Goal: Task Accomplishment & Management: Complete application form

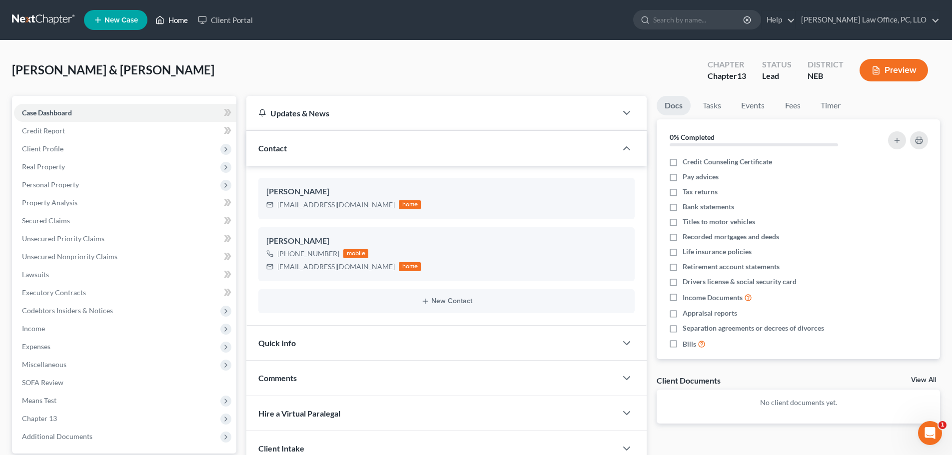
click at [181, 18] on link "Home" at bounding box center [171, 20] width 42 height 18
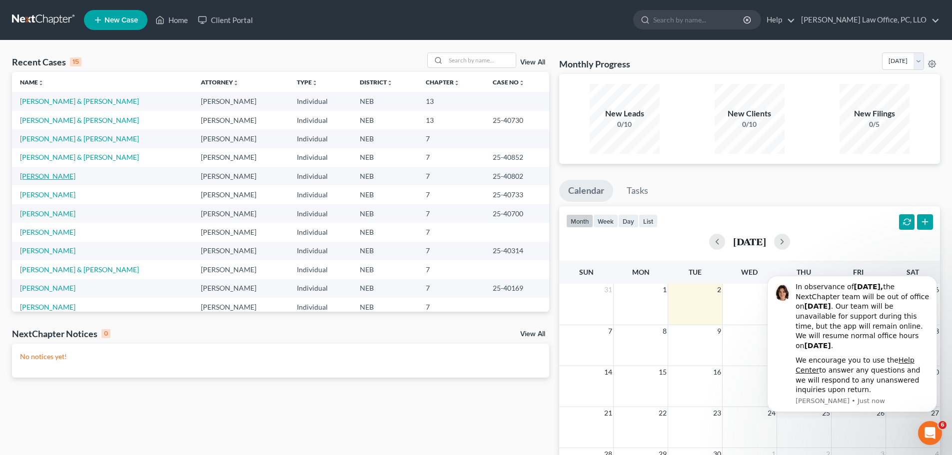
click at [38, 176] on link "[PERSON_NAME]" at bounding box center [47, 176] width 55 height 8
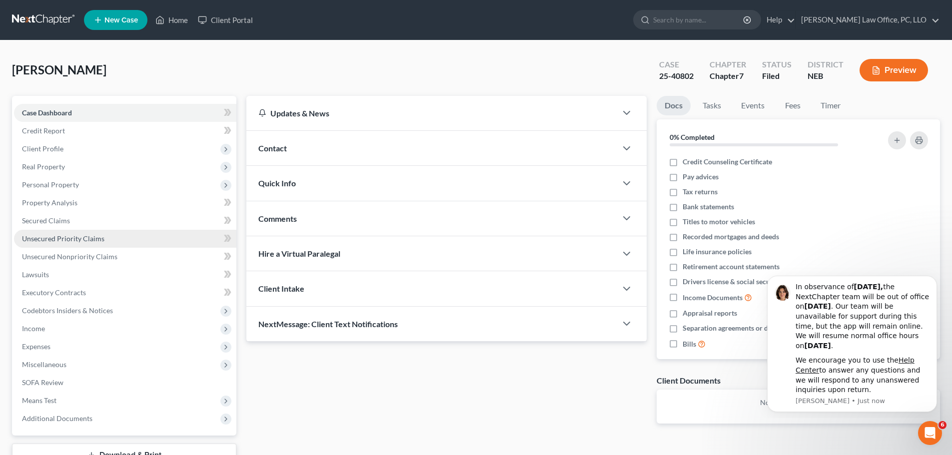
click at [99, 240] on span "Unsecured Priority Claims" at bounding box center [63, 238] width 82 height 8
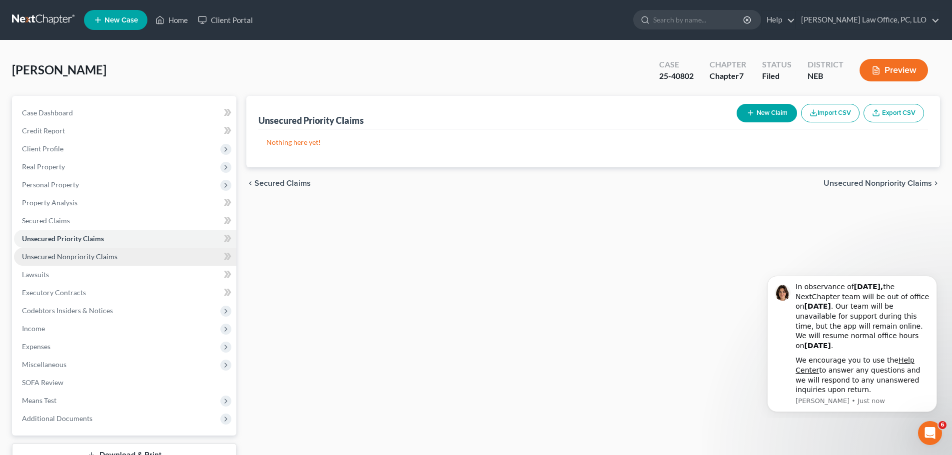
click at [120, 253] on link "Unsecured Nonpriority Claims" at bounding box center [125, 257] width 222 height 18
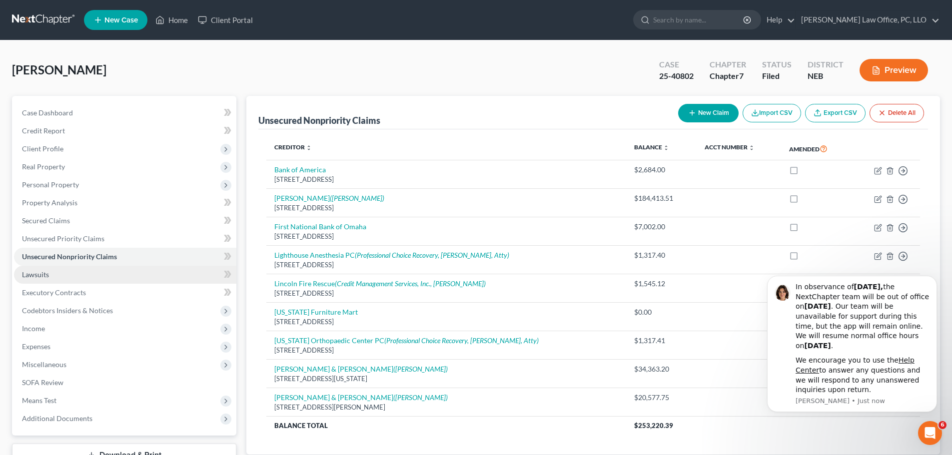
click at [44, 279] on link "Lawsuits" at bounding box center [125, 275] width 222 height 18
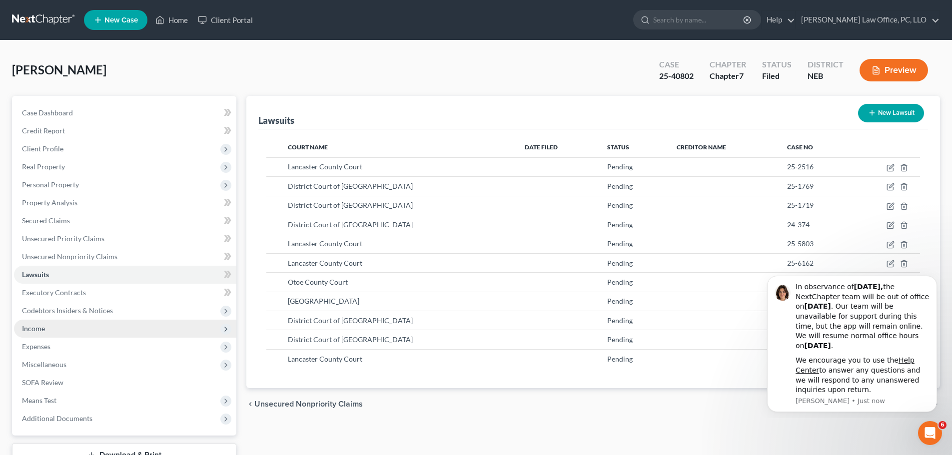
click at [48, 329] on span "Income" at bounding box center [125, 329] width 222 height 18
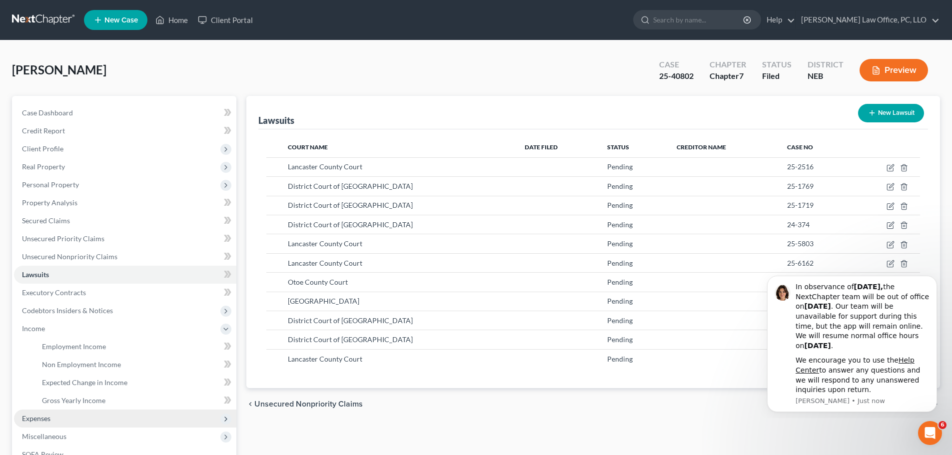
click at [53, 420] on span "Expenses" at bounding box center [125, 419] width 222 height 18
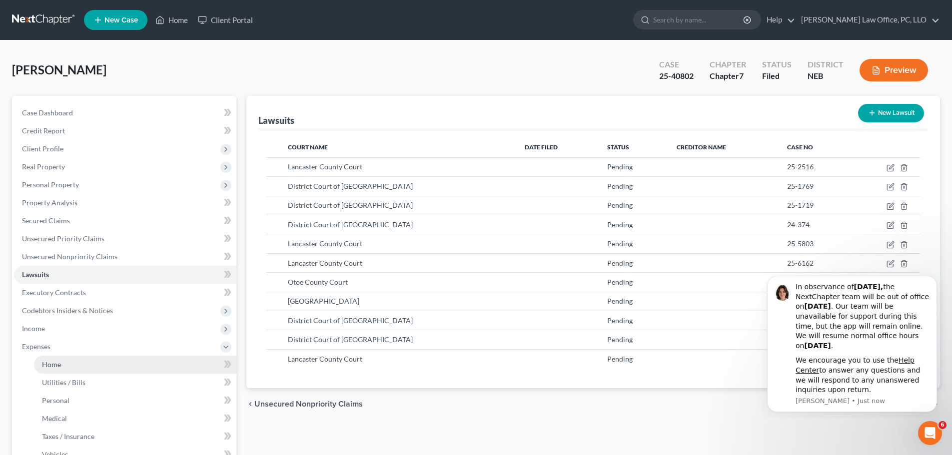
click at [56, 365] on span "Home" at bounding box center [51, 364] width 19 height 8
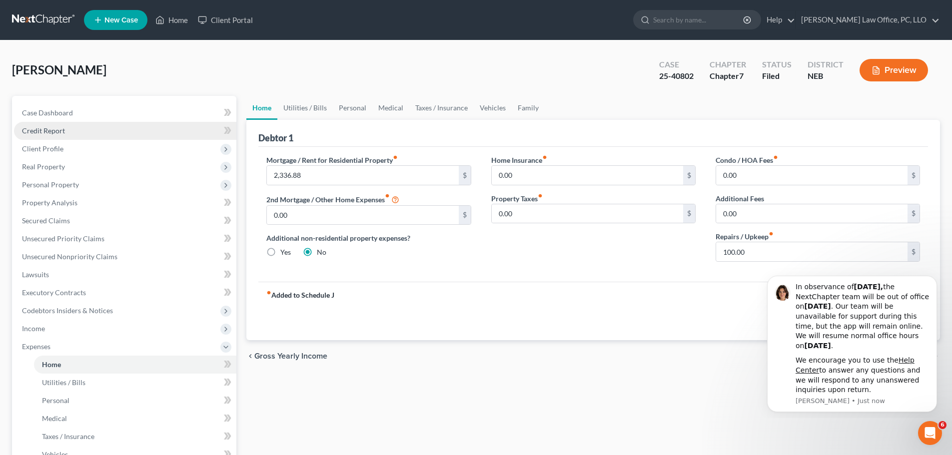
click at [71, 127] on link "Credit Report" at bounding box center [125, 131] width 222 height 18
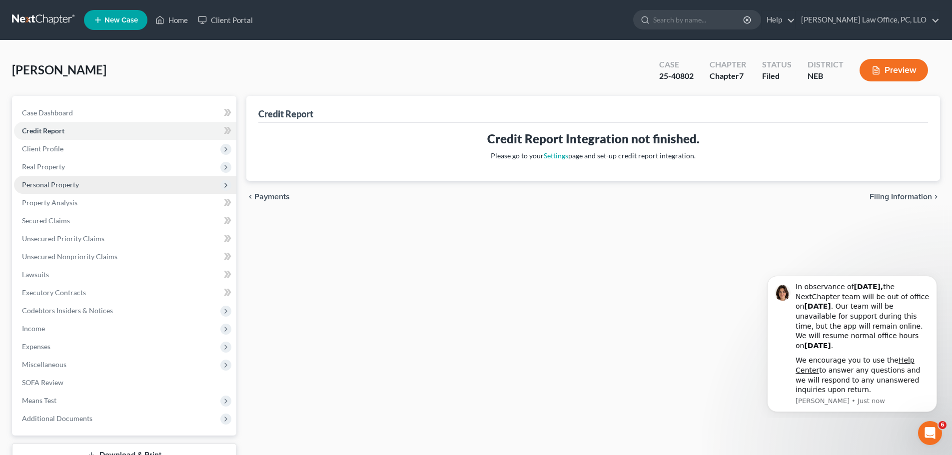
click at [76, 185] on span "Personal Property" at bounding box center [50, 184] width 57 height 8
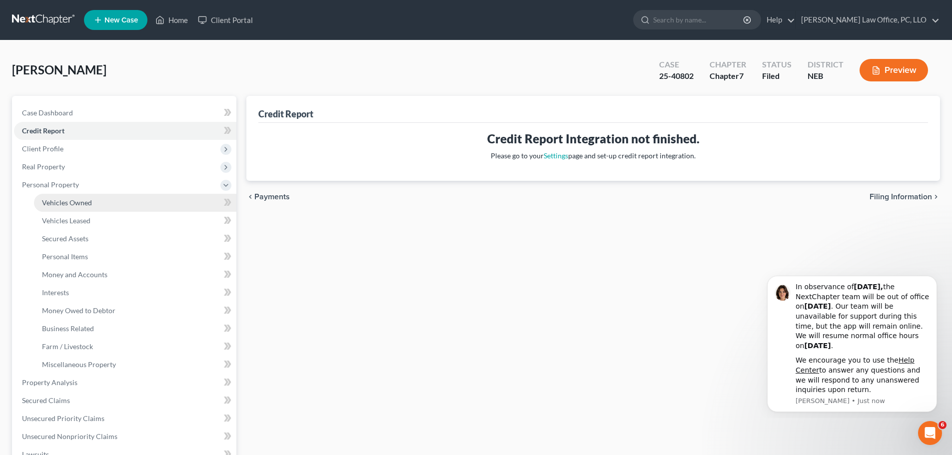
click at [74, 194] on link "Vehicles Owned" at bounding box center [135, 203] width 202 height 18
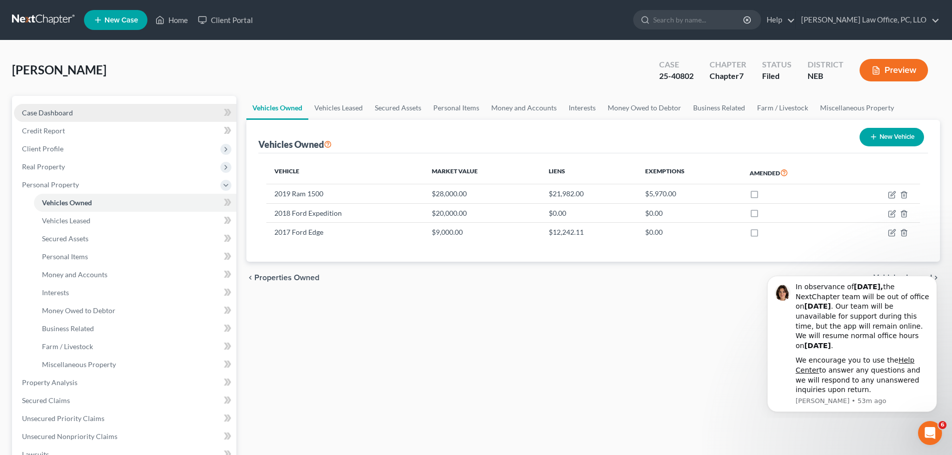
click at [44, 111] on span "Case Dashboard" at bounding box center [47, 112] width 51 height 8
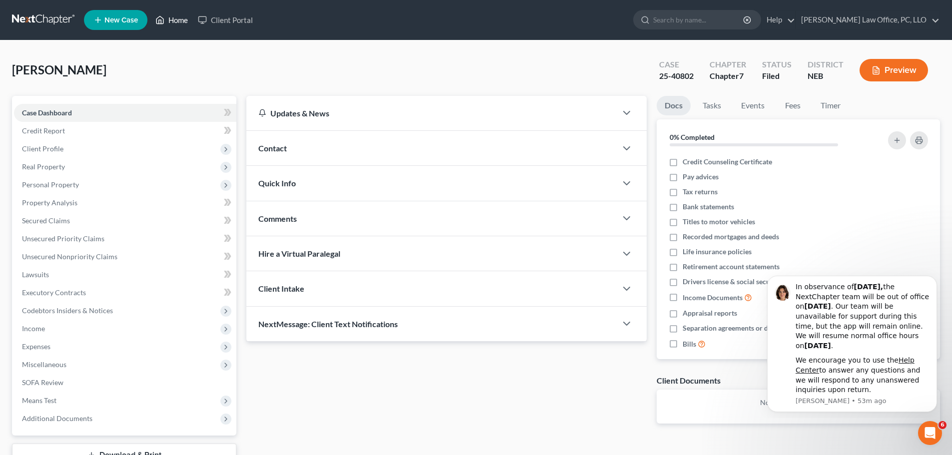
click at [186, 20] on link "Home" at bounding box center [171, 20] width 42 height 18
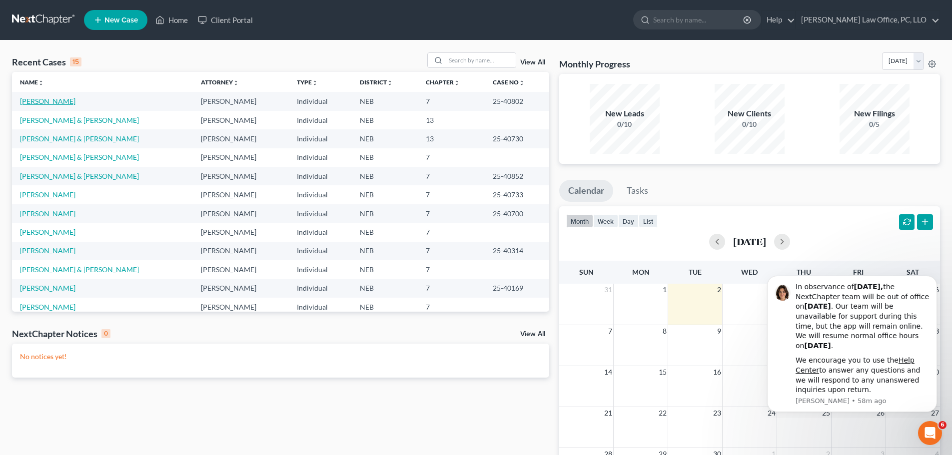
click at [34, 103] on link "[PERSON_NAME]" at bounding box center [47, 101] width 55 height 8
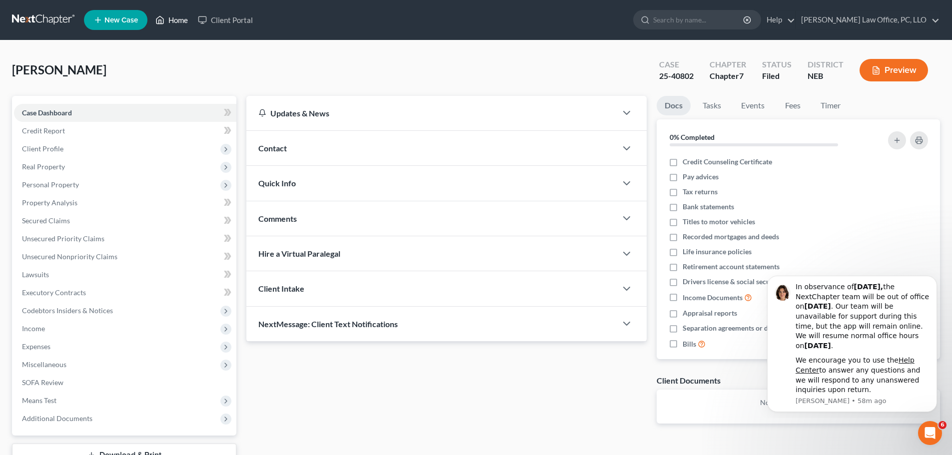
click at [169, 19] on link "Home" at bounding box center [171, 20] width 42 height 18
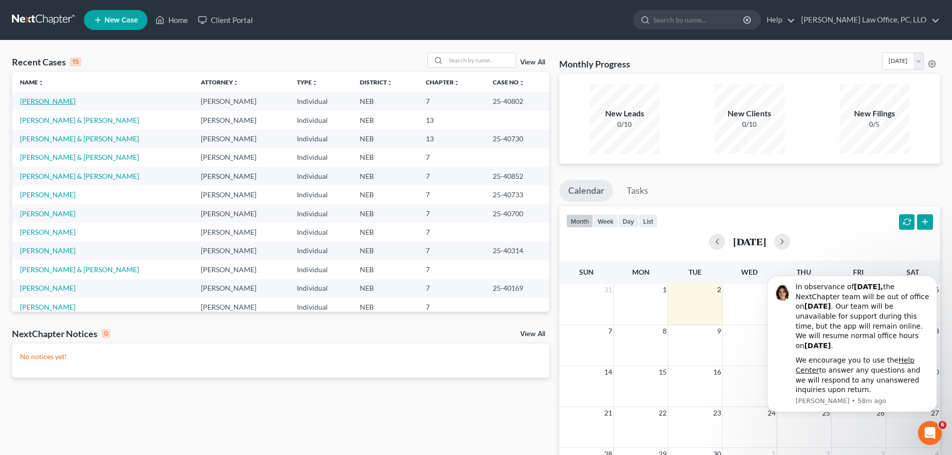
click at [48, 103] on link "[PERSON_NAME]" at bounding box center [47, 101] width 55 height 8
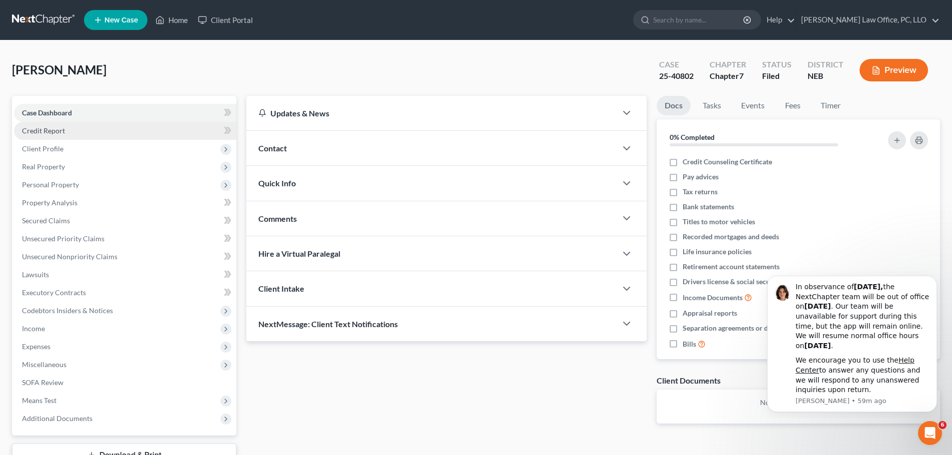
click at [47, 131] on span "Credit Report" at bounding box center [43, 130] width 43 height 8
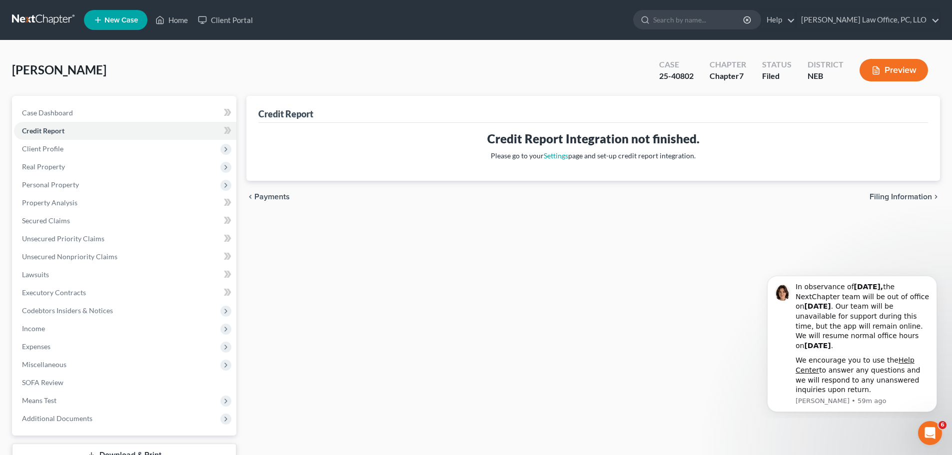
click at [889, 195] on span "Filing Information" at bounding box center [901, 197] width 62 height 8
select select "0"
select select "3"
select select "0"
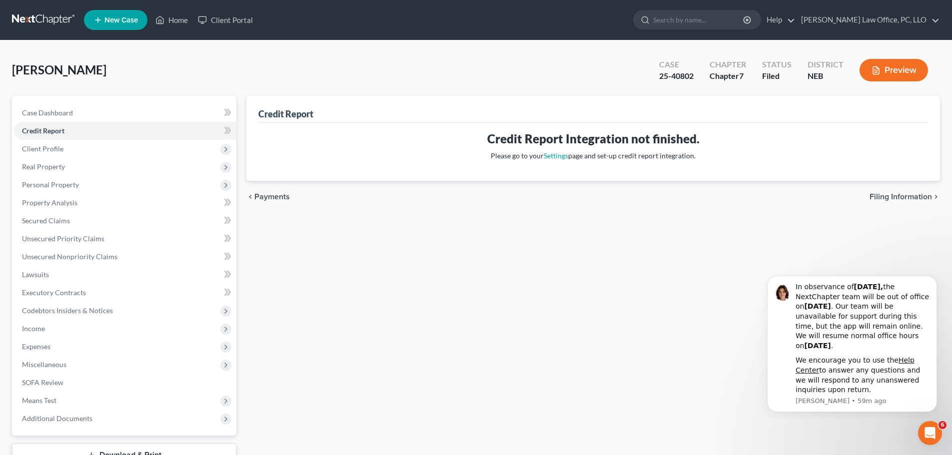
select select "48"
select select "0"
select select "30"
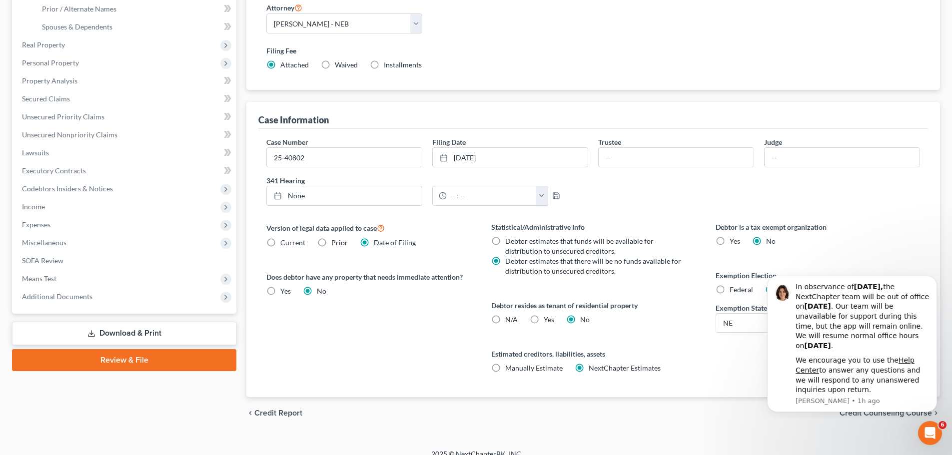
scroll to position [242, 0]
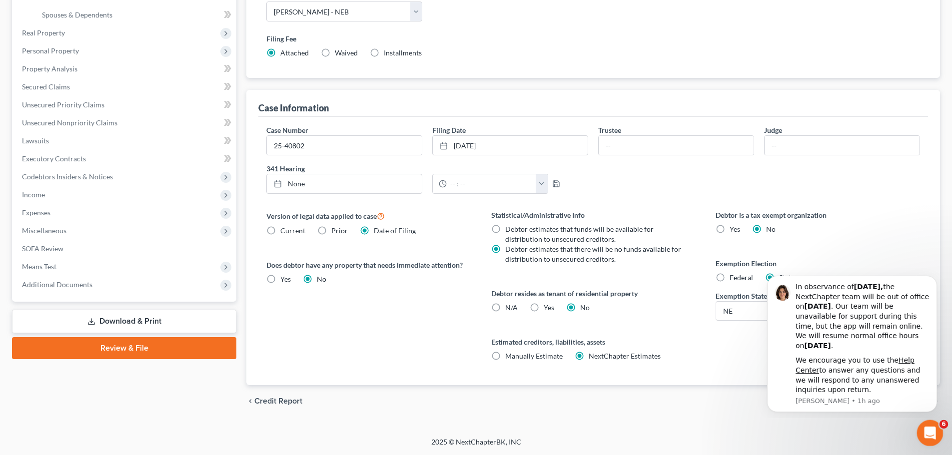
click at [933, 433] on icon "Open Intercom Messenger" at bounding box center [929, 432] width 16 height 16
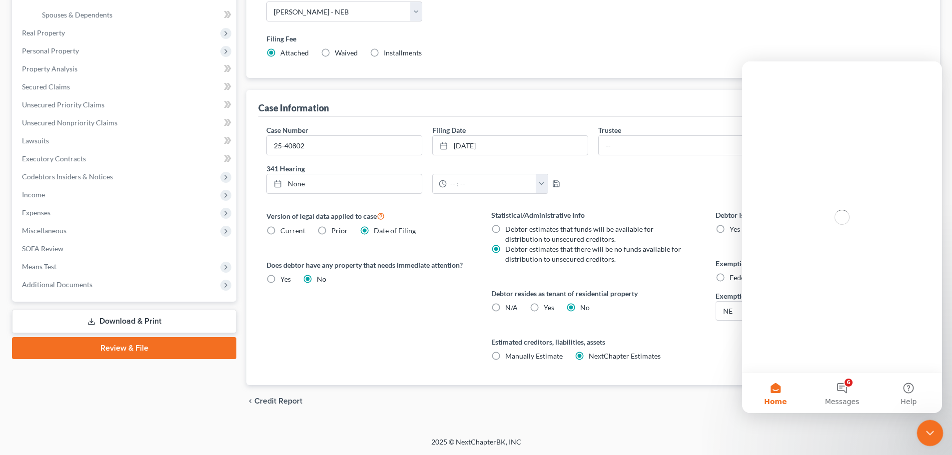
scroll to position [0, 0]
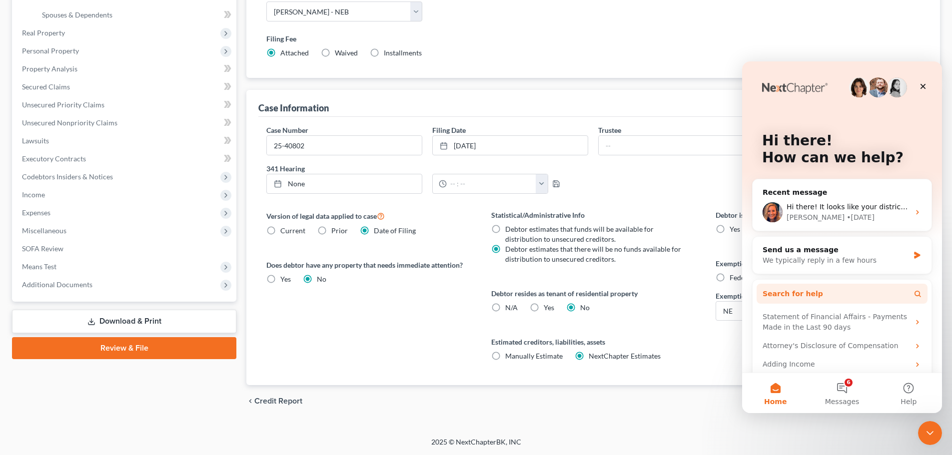
click at [874, 285] on button "Search for help" at bounding box center [842, 294] width 171 height 20
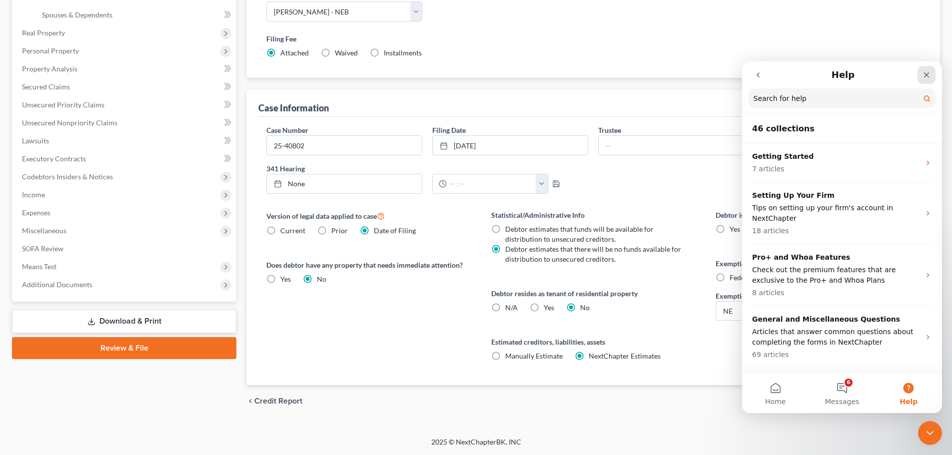
click at [925, 72] on icon "Close" at bounding box center [926, 74] width 5 height 5
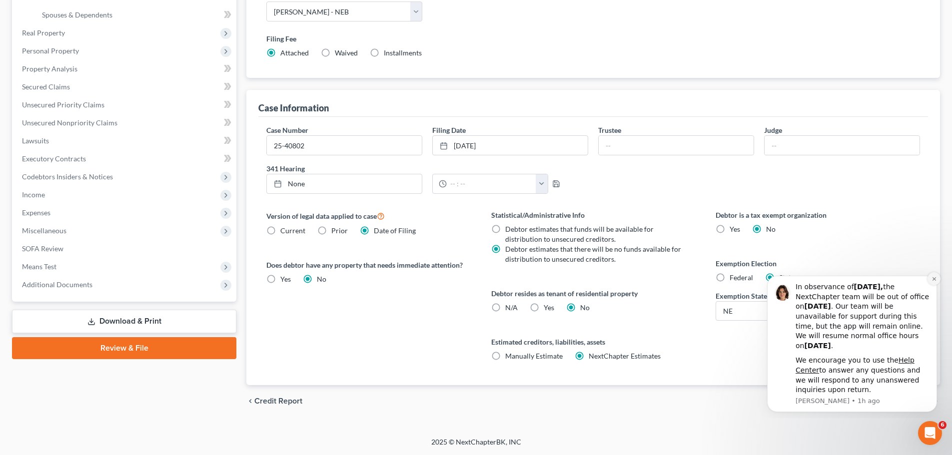
click at [935, 278] on icon "Dismiss notification" at bounding box center [933, 278] width 3 height 3
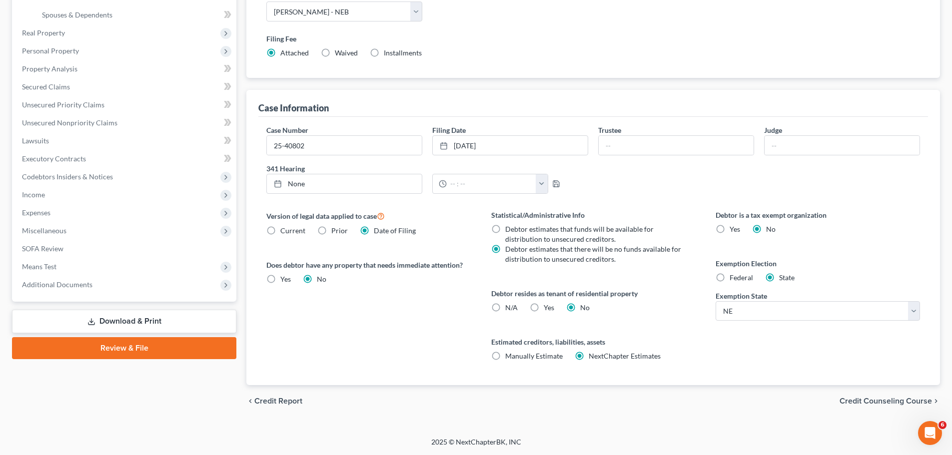
click at [894, 397] on span "Credit Counseling Course" at bounding box center [886, 401] width 92 height 8
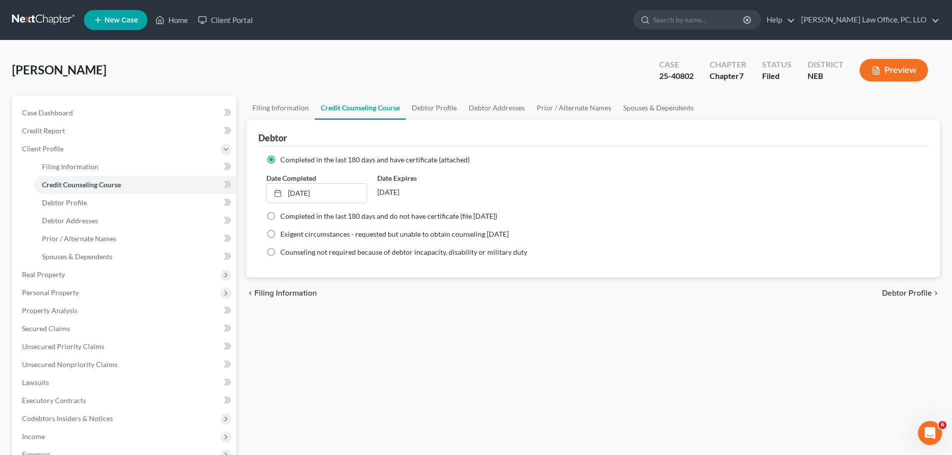
click at [907, 291] on span "Debtor Profile" at bounding box center [907, 293] width 50 height 8
select select "1"
select select "7"
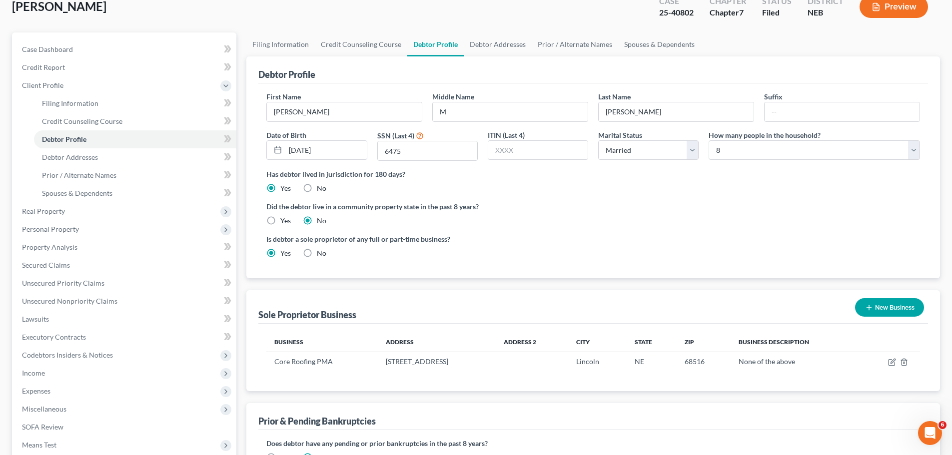
scroll to position [65, 0]
click at [467, 110] on input "M" at bounding box center [510, 110] width 155 height 19
click at [493, 235] on label "Is debtor a sole proprietor of any full or part-time business?" at bounding box center [427, 237] width 322 height 10
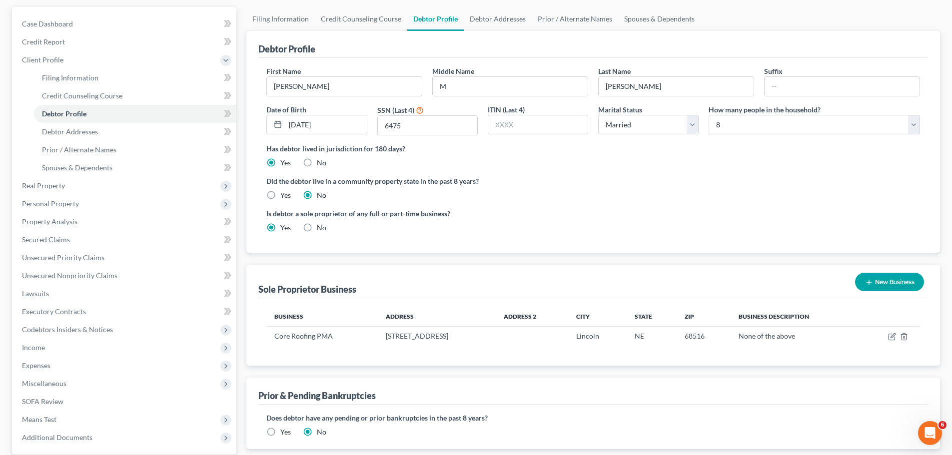
scroll to position [150, 0]
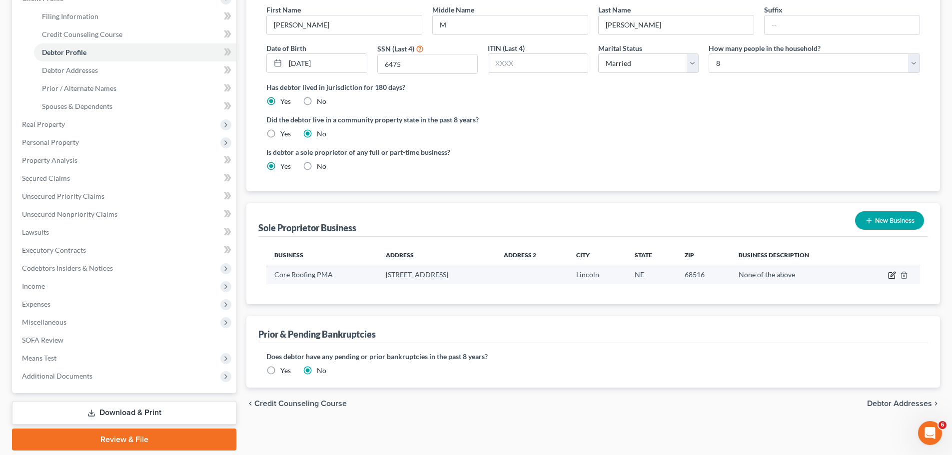
click at [892, 275] on icon "button" at bounding box center [892, 275] width 8 height 8
select select "30"
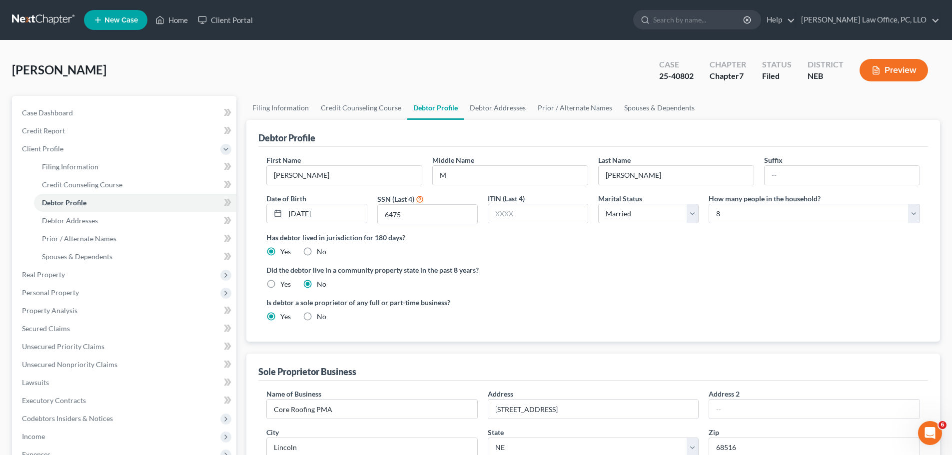
scroll to position [301, 0]
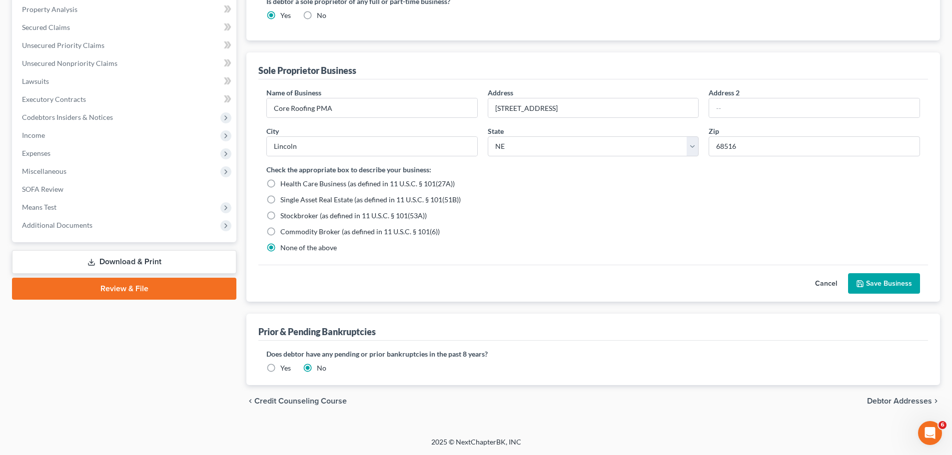
click at [886, 398] on span "Debtor Addresses" at bounding box center [899, 401] width 65 height 8
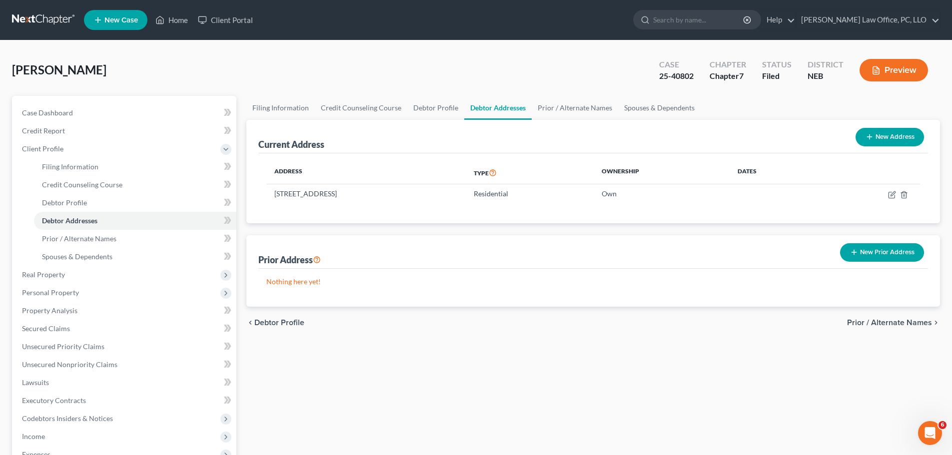
click at [882, 321] on span "Prior / Alternate Names" at bounding box center [889, 323] width 85 height 8
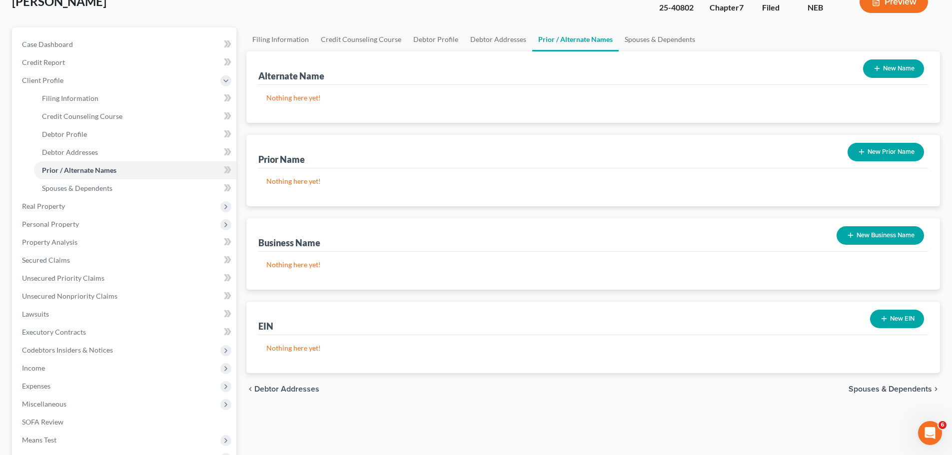
scroll to position [70, 0]
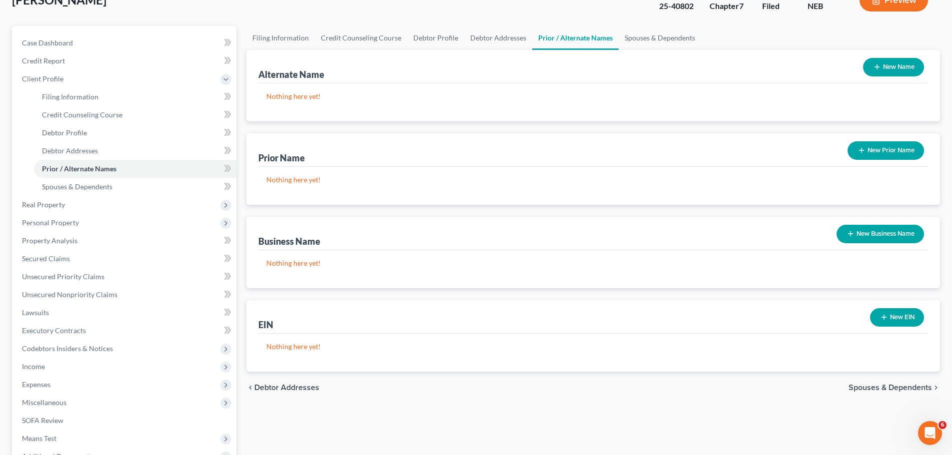
click at [881, 386] on span "Spouses & Dependents" at bounding box center [890, 388] width 83 height 8
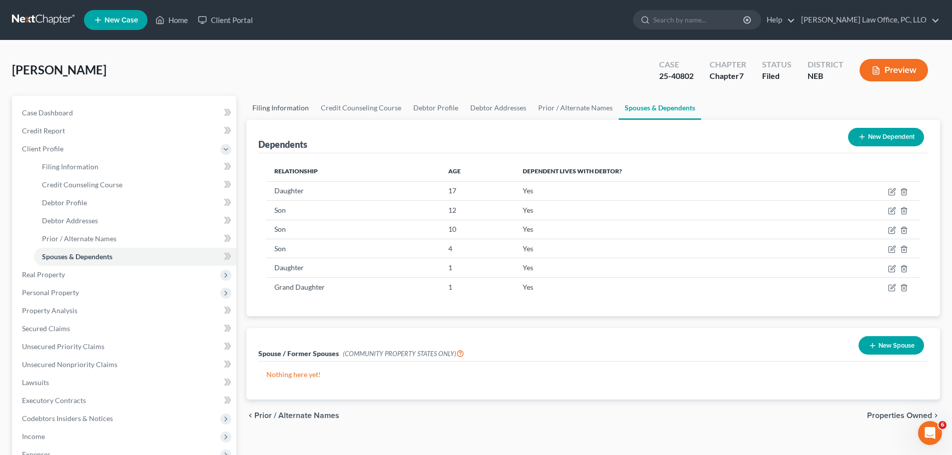
click at [298, 107] on link "Filing Information" at bounding box center [280, 108] width 68 height 24
select select "0"
select select "3"
select select "0"
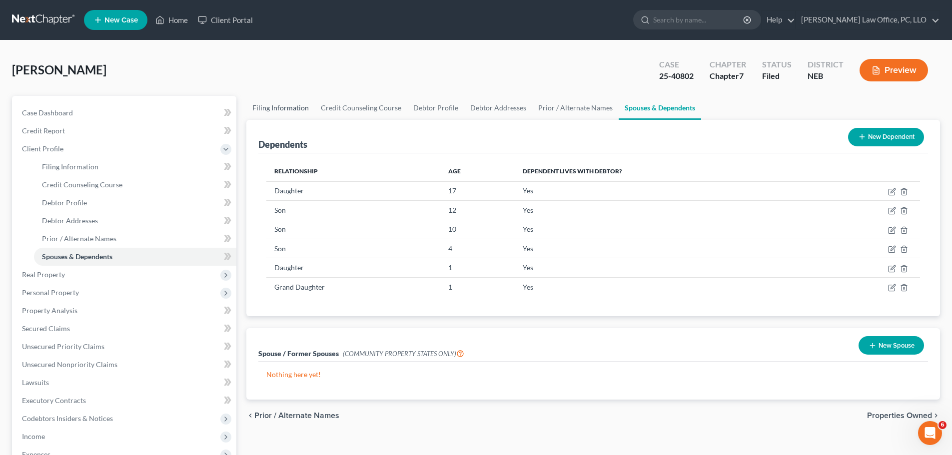
select select "48"
select select "0"
select select "30"
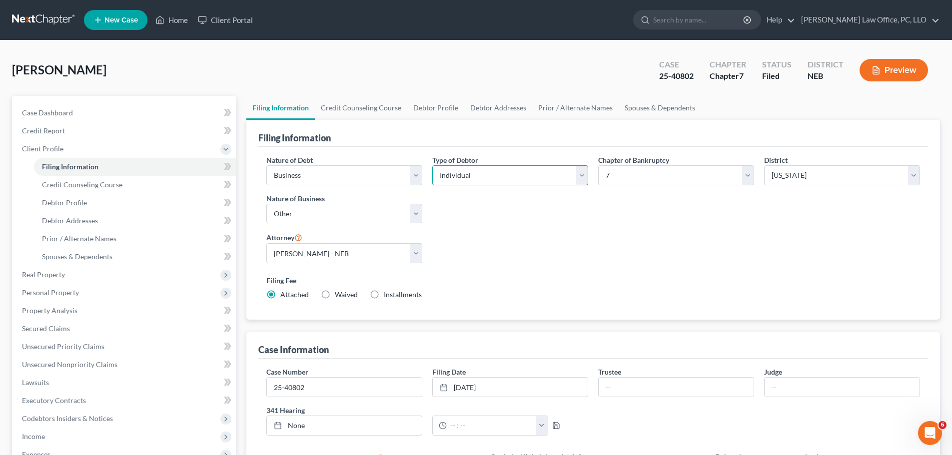
click at [584, 176] on select "Select Individual Joint" at bounding box center [510, 175] width 156 height 20
click at [432, 165] on select "Select Individual Joint" at bounding box center [510, 175] width 156 height 20
click at [345, 107] on link "Credit Counseling Course" at bounding box center [361, 108] width 92 height 24
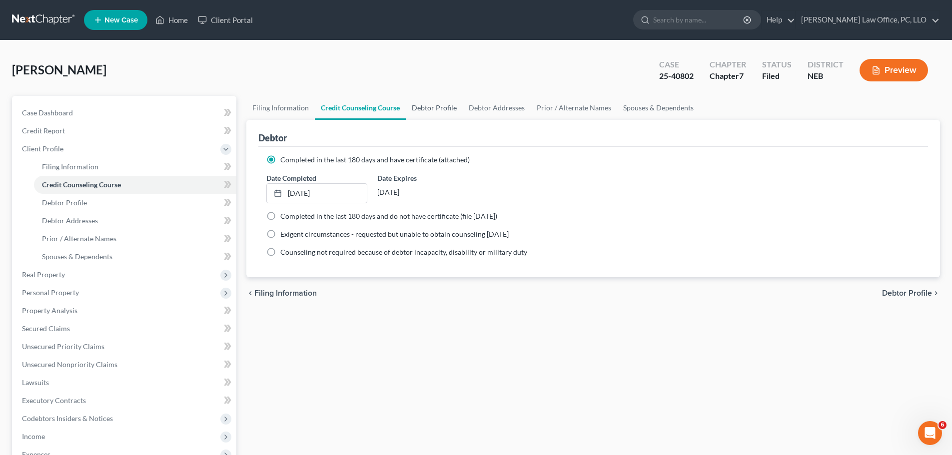
click at [424, 105] on link "Debtor Profile" at bounding box center [434, 108] width 57 height 24
select select "1"
select select "7"
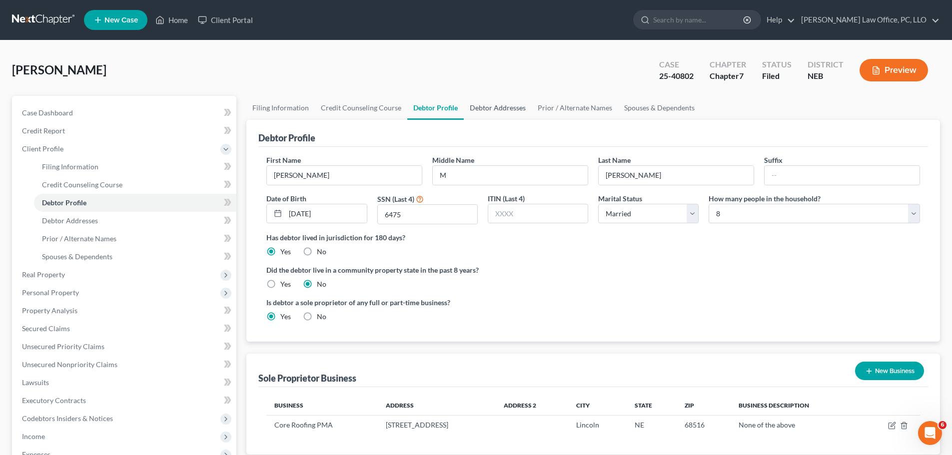
click at [488, 105] on link "Debtor Addresses" at bounding box center [498, 108] width 68 height 24
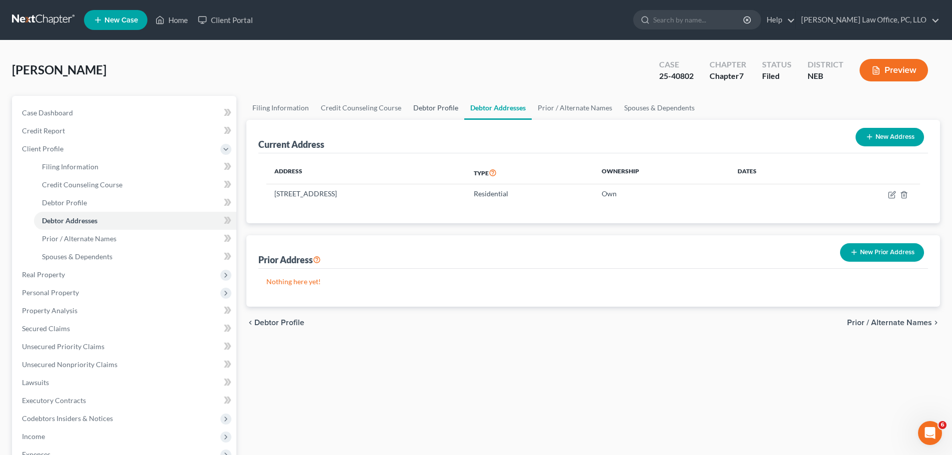
click at [444, 106] on link "Debtor Profile" at bounding box center [435, 108] width 57 height 24
select select "1"
select select "7"
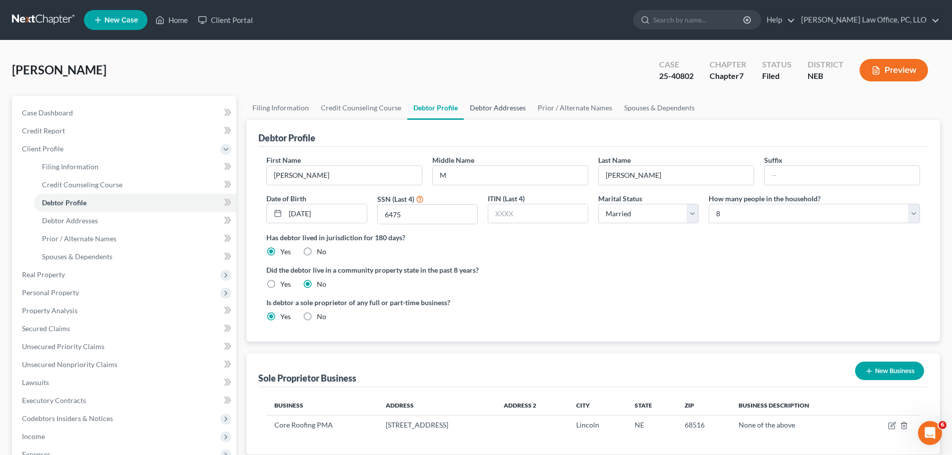
click at [488, 107] on link "Debtor Addresses" at bounding box center [498, 108] width 68 height 24
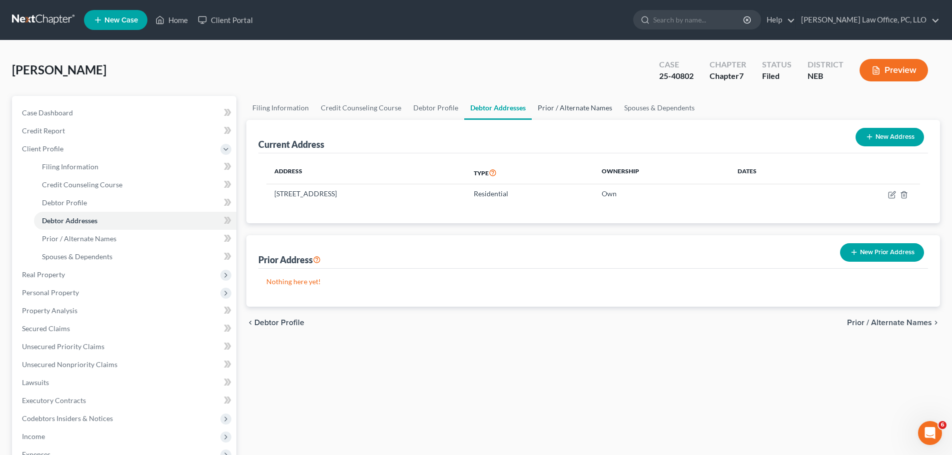
click at [556, 106] on link "Prior / Alternate Names" at bounding box center [575, 108] width 86 height 24
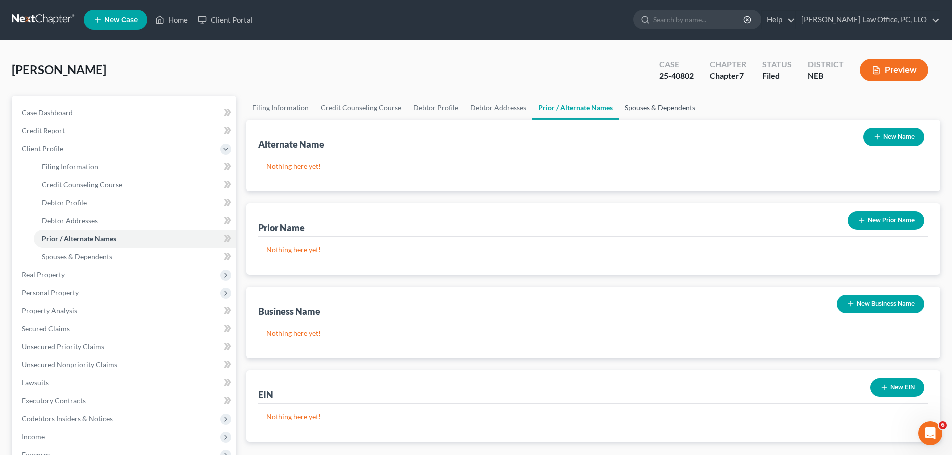
click at [654, 110] on link "Spouses & Dependents" at bounding box center [660, 108] width 82 height 24
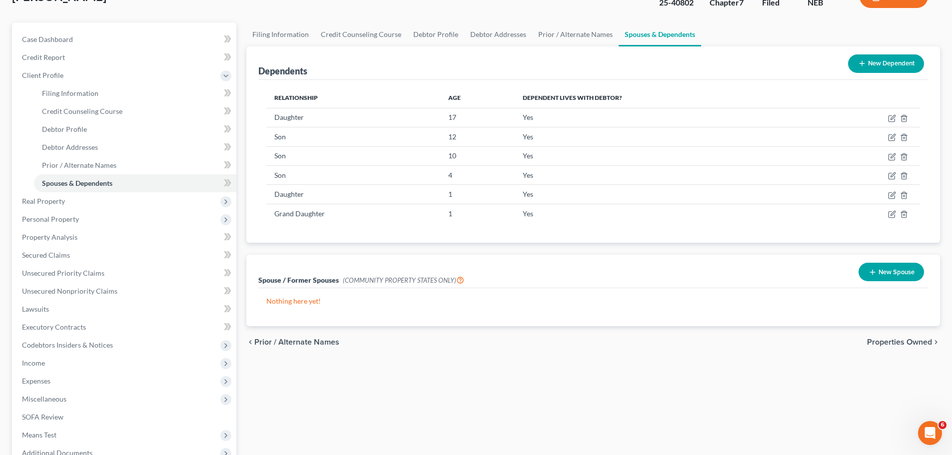
scroll to position [70, 0]
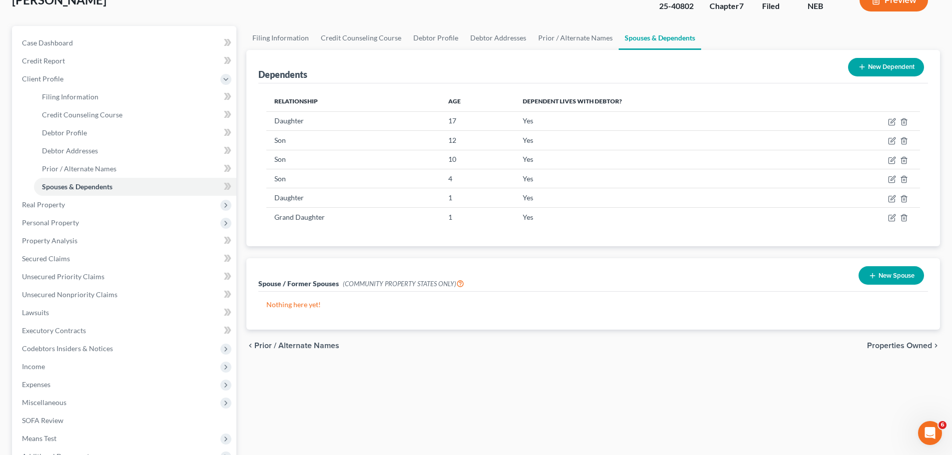
click at [890, 342] on span "Properties Owned" at bounding box center [899, 346] width 65 height 8
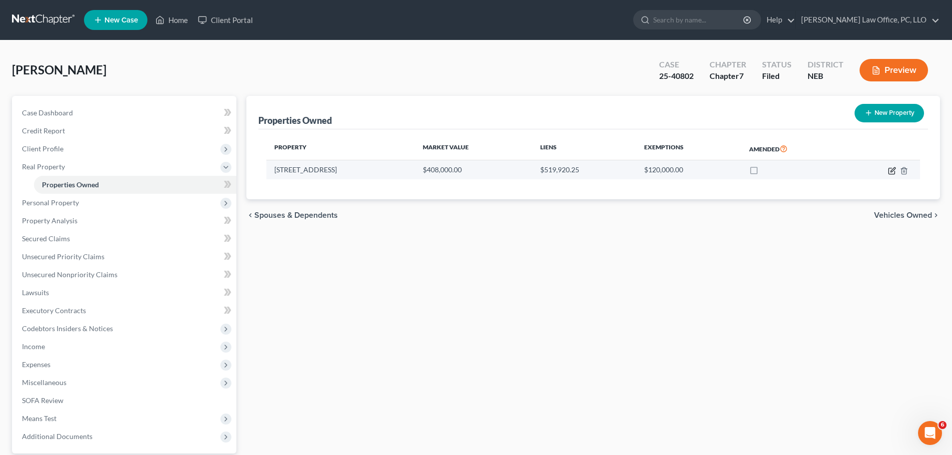
click at [893, 171] on icon "button" at bounding box center [893, 169] width 4 height 4
select select "30"
select select "3"
select select "1"
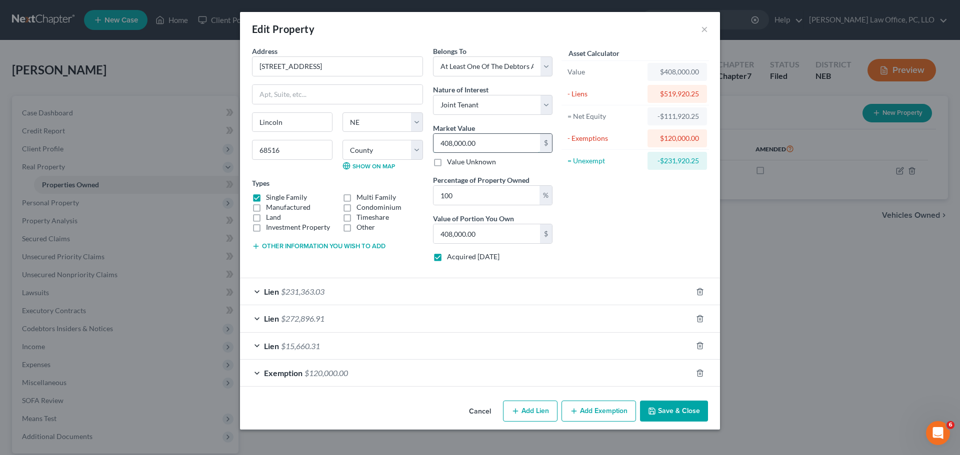
click at [459, 141] on input "408,000.00" at bounding box center [486, 143] width 106 height 19
click at [457, 140] on input "408,000.00" at bounding box center [486, 143] width 106 height 19
type input "408,00.00"
type input "40,800.00"
drag, startPoint x: 485, startPoint y: 142, endPoint x: 380, endPoint y: 144, distance: 105.5
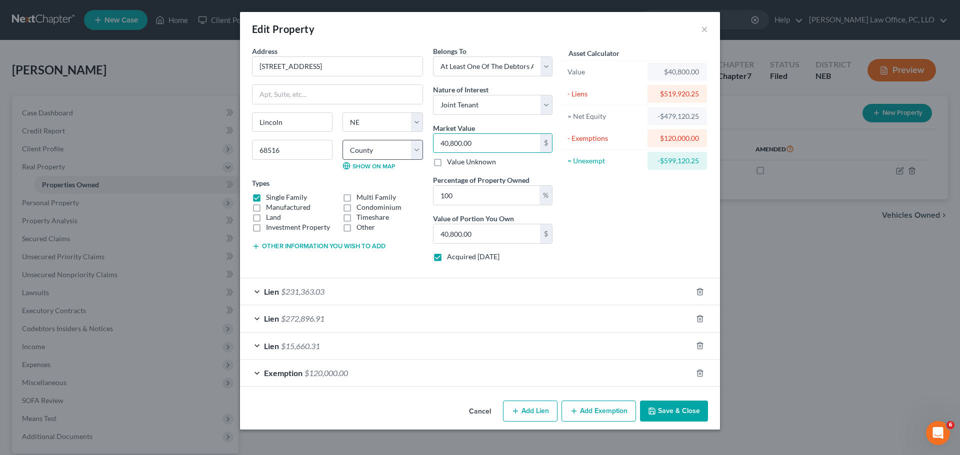
click at [380, 144] on div "Address * 7608 [GEOGRAPHIC_DATA] [GEOGRAPHIC_DATA] [US_STATE][GEOGRAPHIC_DATA] …" at bounding box center [402, 158] width 310 height 224
type input "4"
type input "4.00"
type input "40"
type input "40.00"
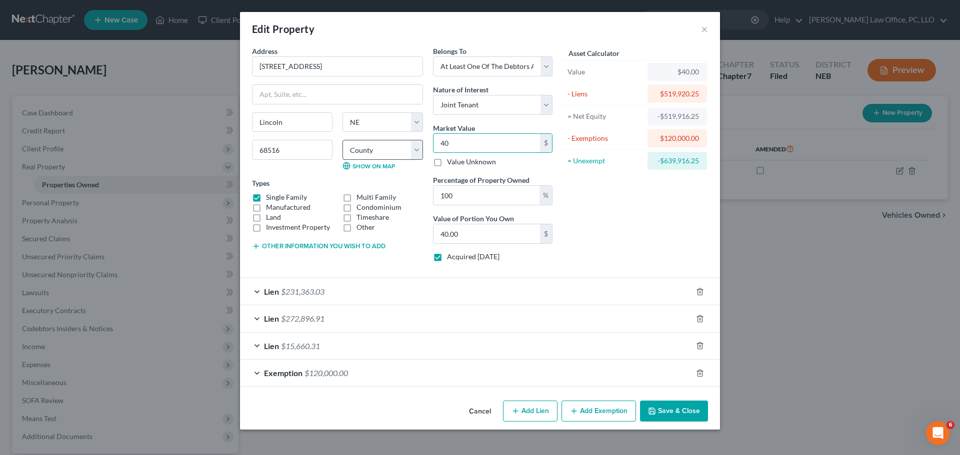
type input "408"
type input "408.00"
type input "4089"
type input "4,089.00"
type input "4,0890"
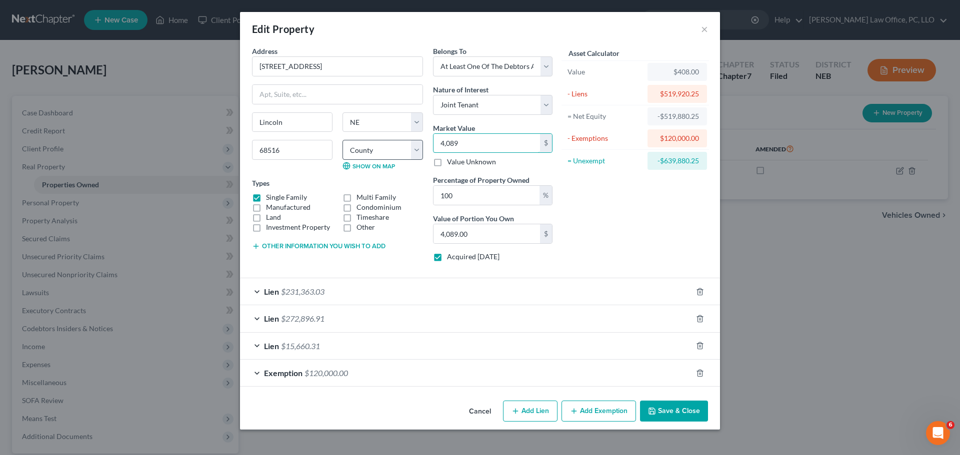
type input "40,890.00"
type input "40,8900"
type input "408,900.00"
type input "408,900"
click at [508, 201] on input "100" at bounding box center [486, 195] width 106 height 19
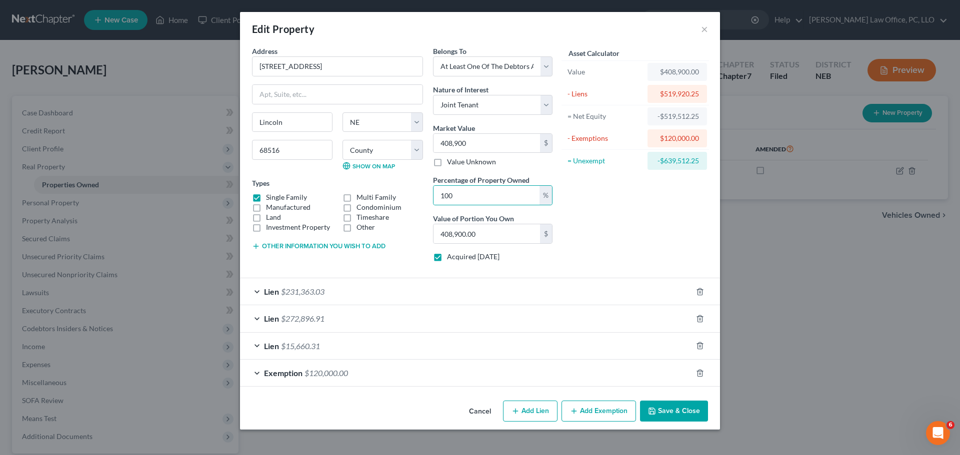
click at [640, 210] on div "Asset Calculator Value $408,900.00 - Liens $519,920.25 = Net Equity -$519,512.2…" at bounding box center [634, 158] width 155 height 224
click at [674, 410] on button "Save & Close" at bounding box center [674, 411] width 68 height 21
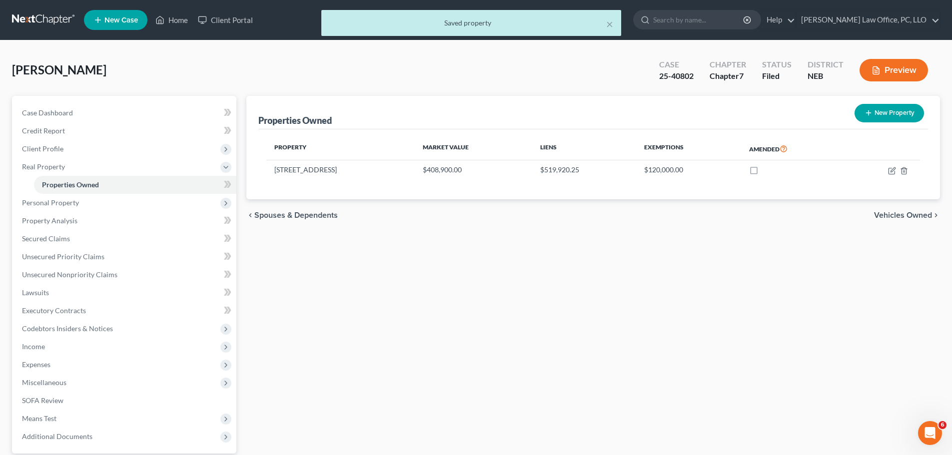
click at [899, 213] on span "Vehicles Owned" at bounding box center [903, 215] width 58 height 8
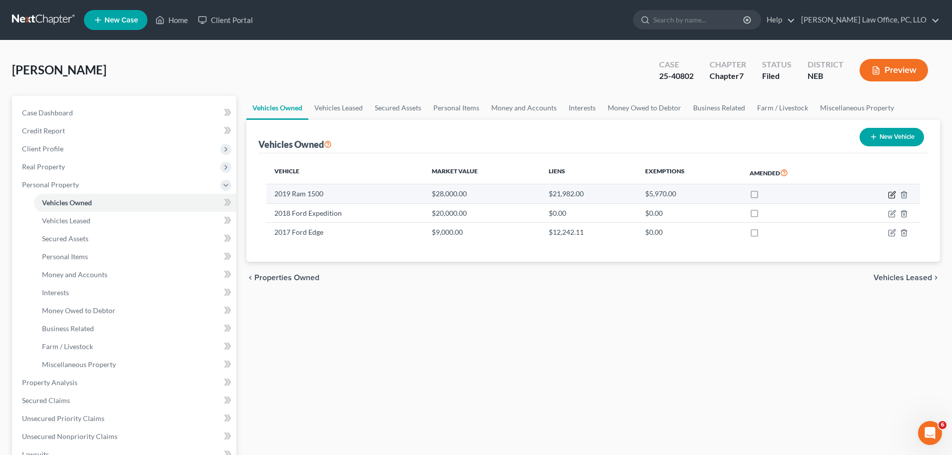
click at [889, 196] on icon "button" at bounding box center [892, 195] width 6 height 6
select select "1"
select select "7"
select select "0"
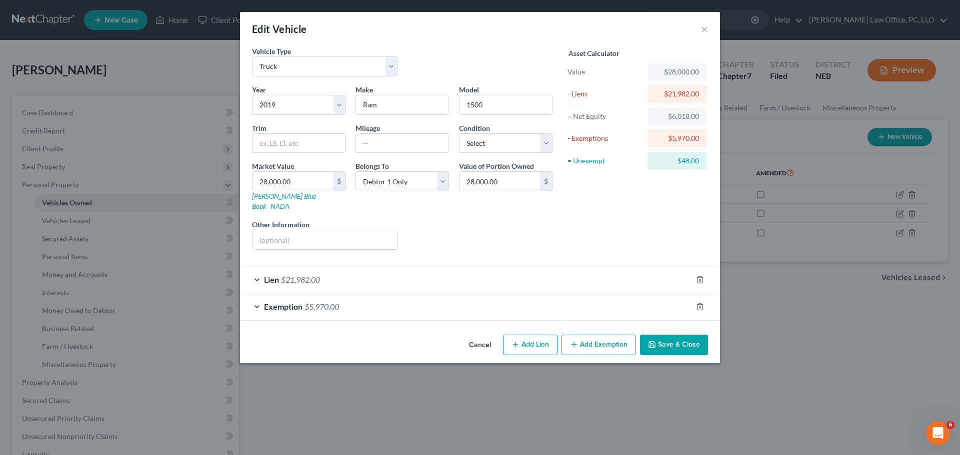
click at [259, 268] on div "Lien $21,982.00" at bounding box center [466, 279] width 452 height 26
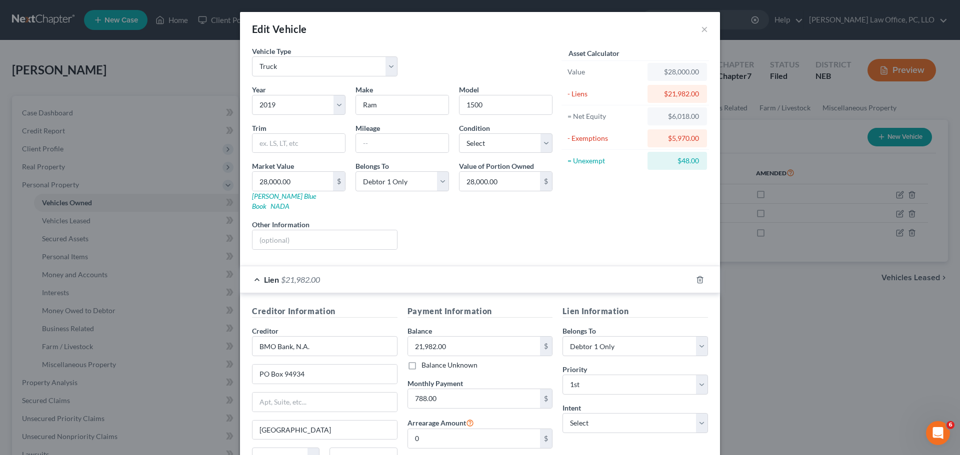
click at [254, 270] on div "Lien $21,982.00" at bounding box center [466, 279] width 452 height 26
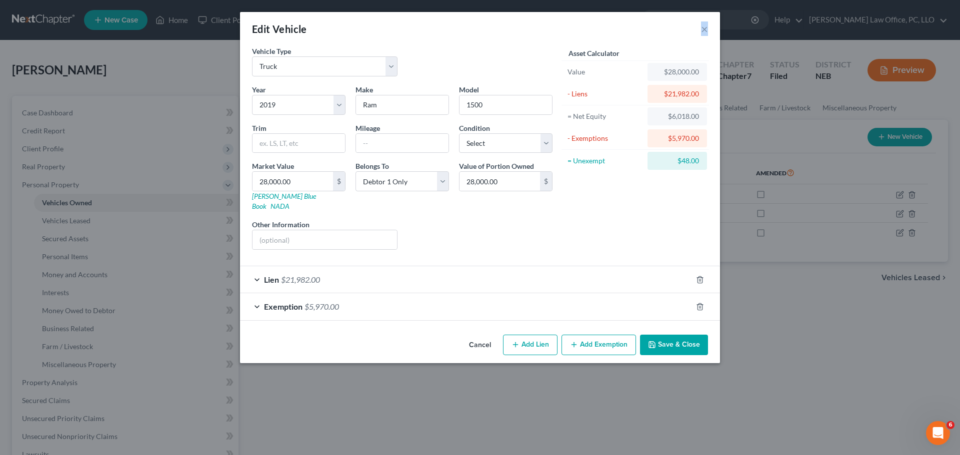
drag, startPoint x: 439, startPoint y: 23, endPoint x: 434, endPoint y: 39, distance: 16.1
click at [428, 57] on div "Edit Vehicle × Vehicle Type Select Automobile Truck Trailer Watercraft Aircraft…" at bounding box center [480, 187] width 480 height 351
click at [457, 403] on div "Edit Vehicle × Vehicle Type Select Automobile Truck Trailer Watercraft Aircraft…" at bounding box center [480, 227] width 960 height 455
click at [675, 336] on button "Save & Close" at bounding box center [674, 345] width 68 height 21
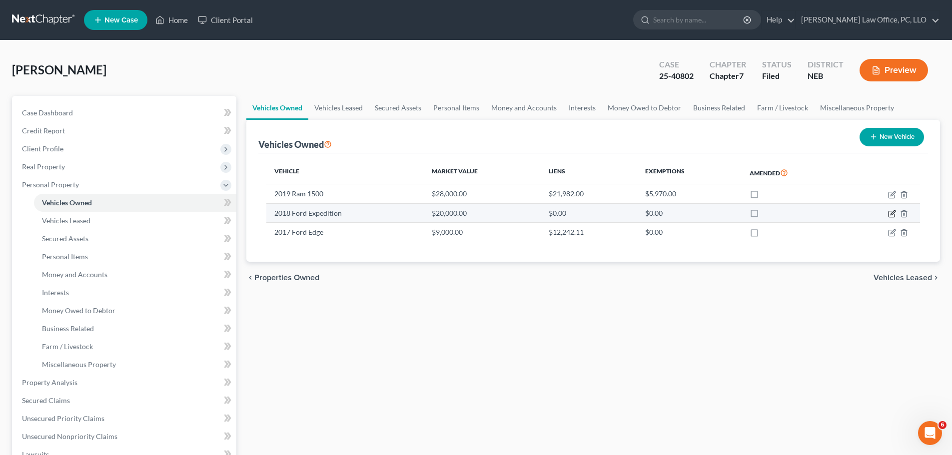
click at [892, 213] on icon "button" at bounding box center [893, 212] width 4 height 4
select select "0"
select select "8"
select select "0"
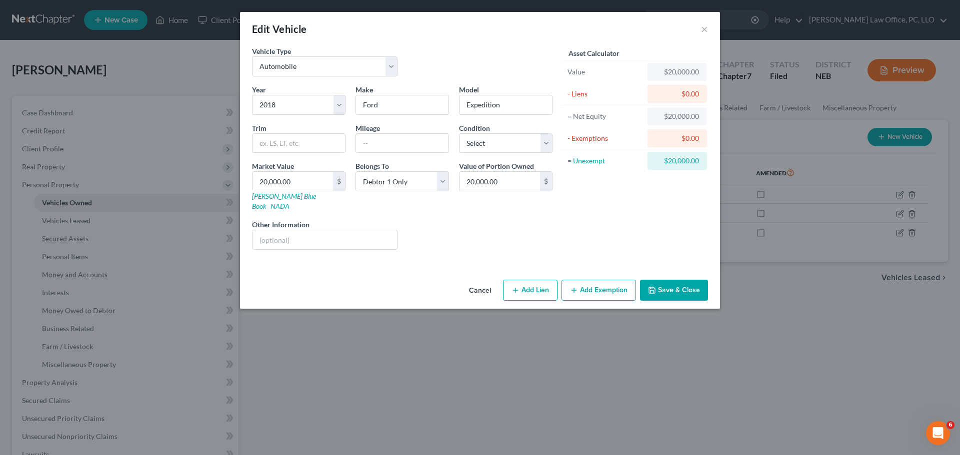
click at [406, 355] on div "Edit Vehicle × Vehicle Type Select Automobile Truck Trailer Watercraft Aircraft…" at bounding box center [480, 227] width 960 height 455
click at [705, 28] on button "×" at bounding box center [704, 29] width 7 height 12
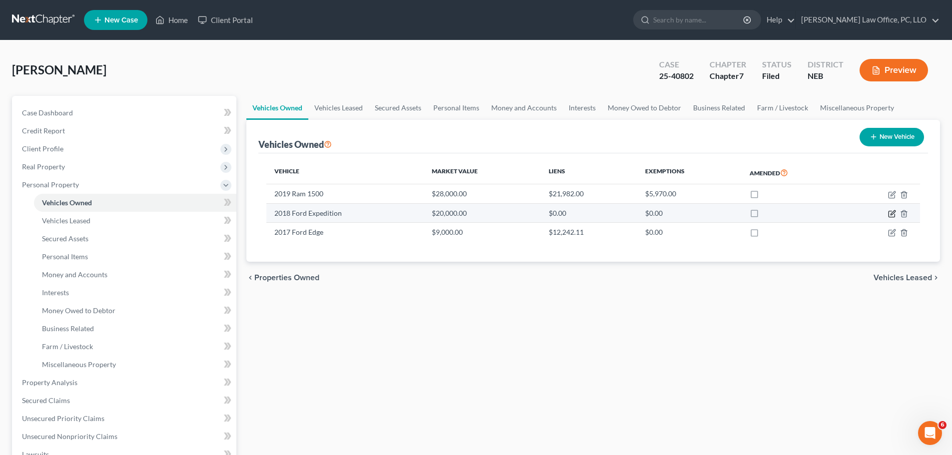
click at [892, 213] on icon "button" at bounding box center [892, 214] width 8 height 8
select select "0"
select select "8"
select select "0"
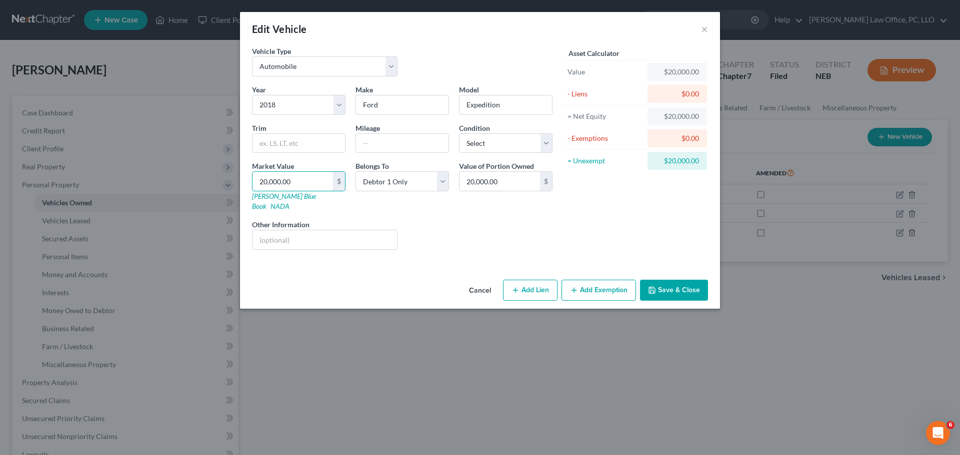
type input "5"
type input "5.00"
type input "50"
type input "50.00"
type input "500"
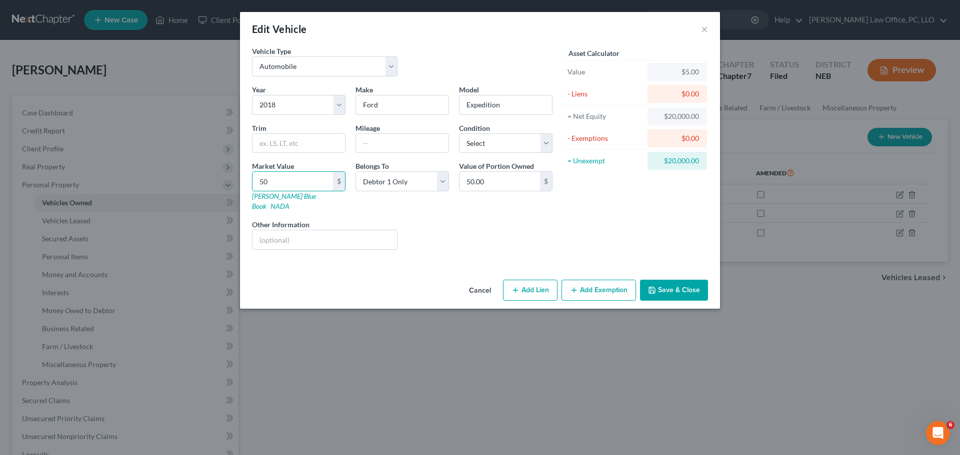
type input "500.00"
type input "5000"
type input "5,000.00"
type input "5,000"
click at [598, 280] on button "Add Exemption" at bounding box center [598, 290] width 74 height 21
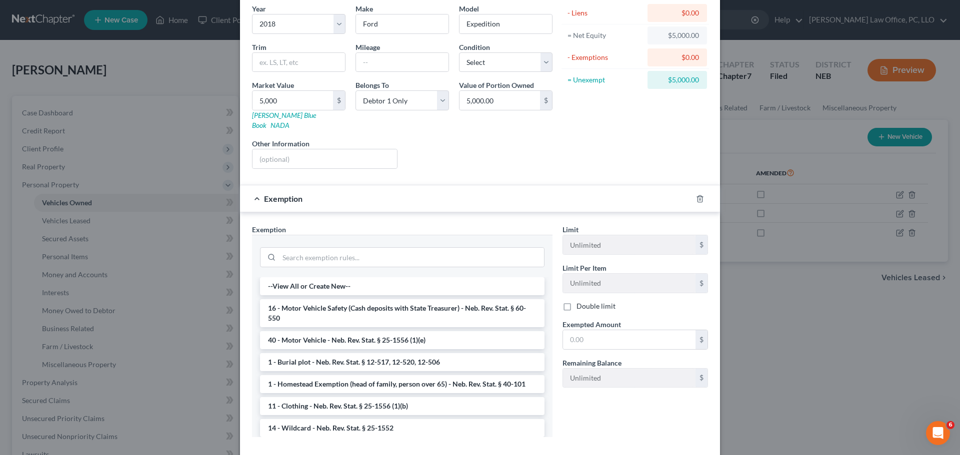
scroll to position [124, 0]
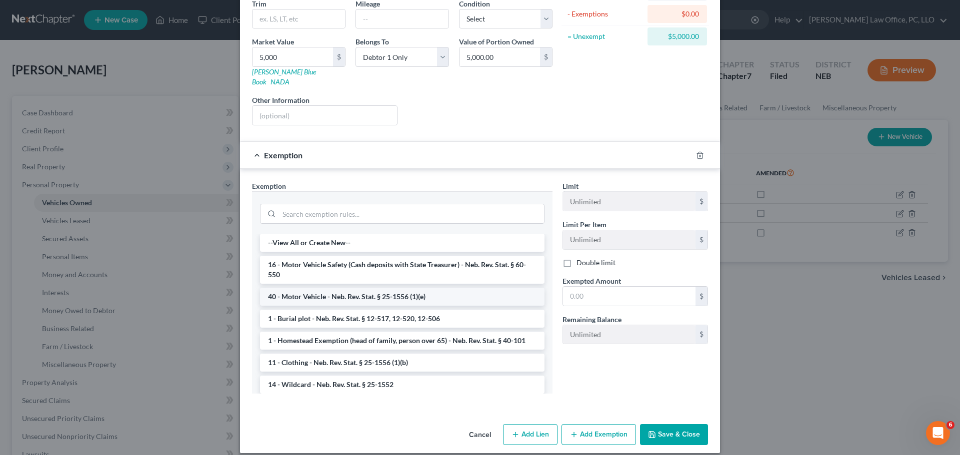
click at [375, 288] on li "40 - Motor Vehicle - Neb. Rev. Stat. § 25-1556 (1)(e)" at bounding box center [402, 297] width 284 height 18
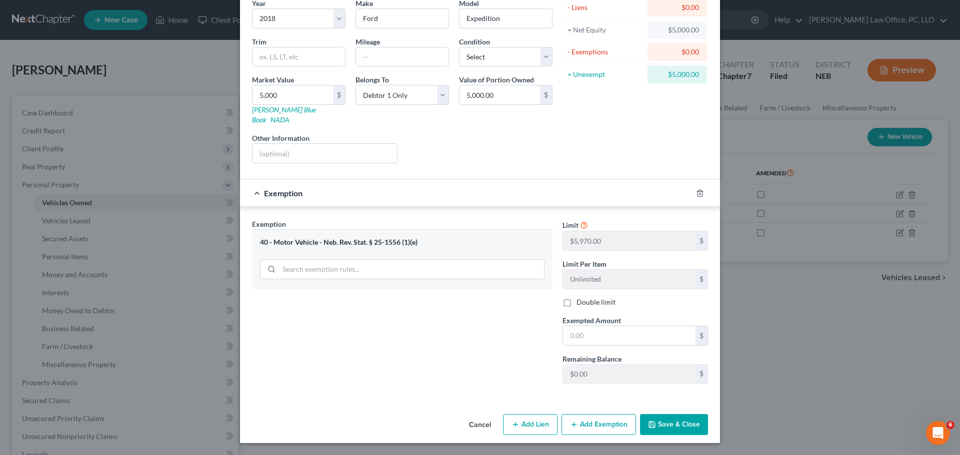
scroll to position [76, 0]
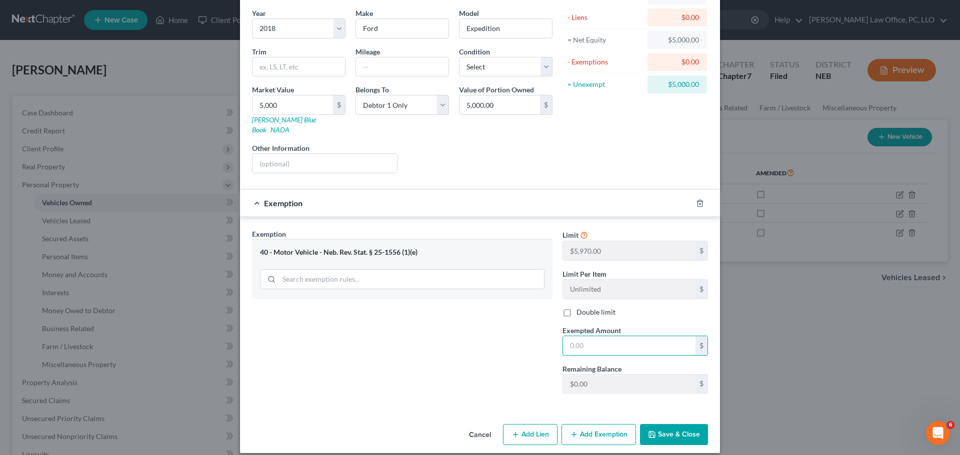
drag, startPoint x: 612, startPoint y: 340, endPoint x: 498, endPoint y: 349, distance: 114.4
click at [472, 340] on div "Exemption Set must be selected for CA. Exemption * 40 - Motor Vehicle - Neb. Re…" at bounding box center [480, 315] width 466 height 173
type input "5,000"
click at [678, 424] on button "Save & Close" at bounding box center [674, 434] width 68 height 21
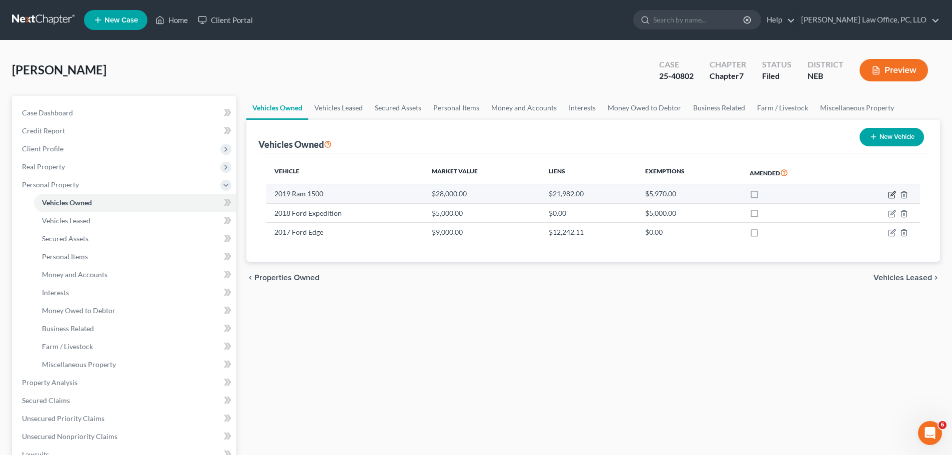
click at [891, 196] on icon "button" at bounding box center [892, 195] width 8 height 8
select select "1"
select select "7"
select select "0"
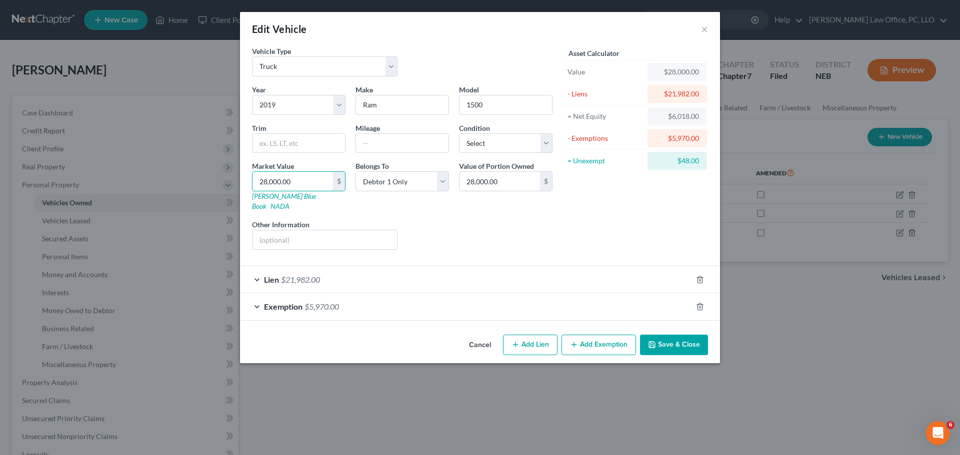
type input "1"
type input "1.00"
type input "10"
type input "10.00"
type input "100"
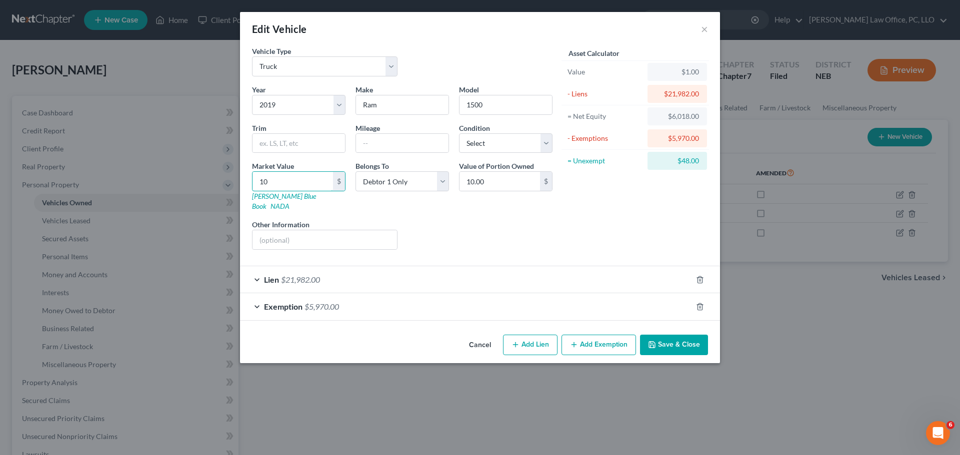
type input "100.00"
type input "1000"
type input "1,000.00"
type input "1,0000"
type input "10,000.00"
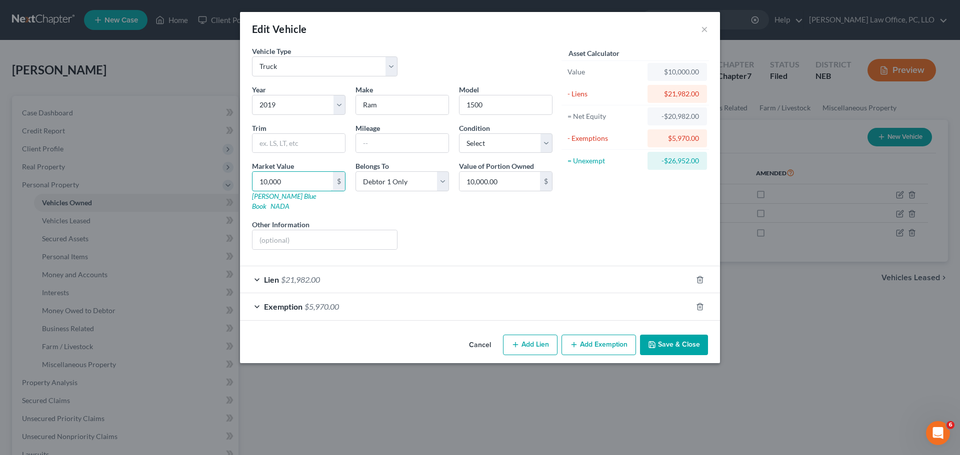
type input "10,000"
click at [675, 335] on button "Save & Close" at bounding box center [674, 345] width 68 height 21
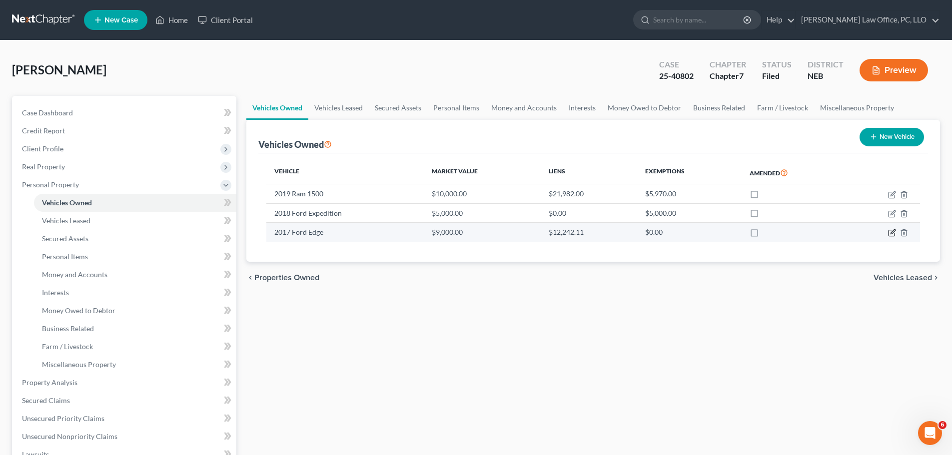
click at [891, 231] on icon "button" at bounding box center [892, 233] width 8 height 8
select select "0"
select select "9"
select select "0"
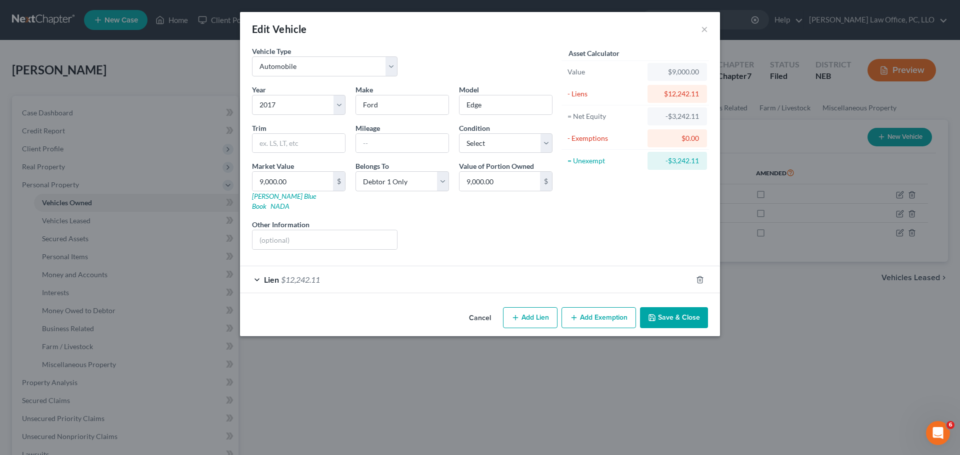
click at [619, 307] on button "Add Exemption" at bounding box center [598, 317] width 74 height 21
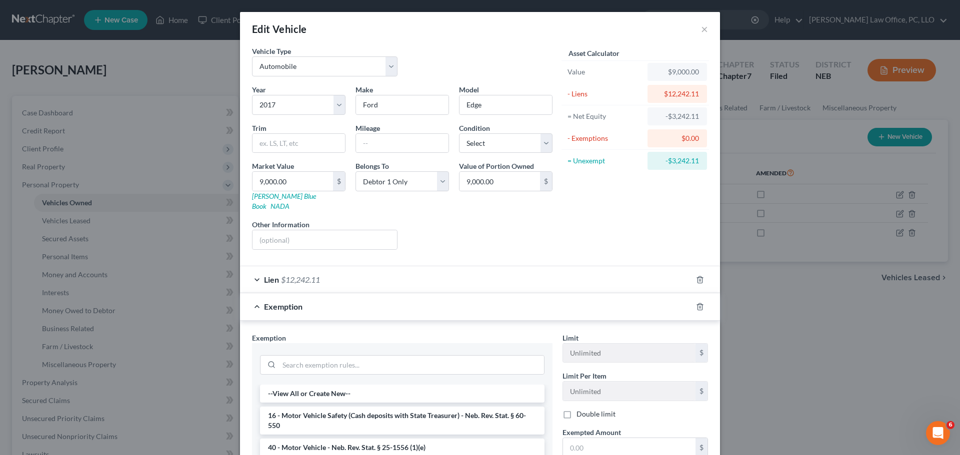
click at [251, 294] on div "Exemption" at bounding box center [466, 306] width 452 height 26
click at [251, 296] on div "Exemption" at bounding box center [466, 306] width 452 height 26
click at [254, 269] on div "Lien $12,242.11" at bounding box center [466, 279] width 452 height 26
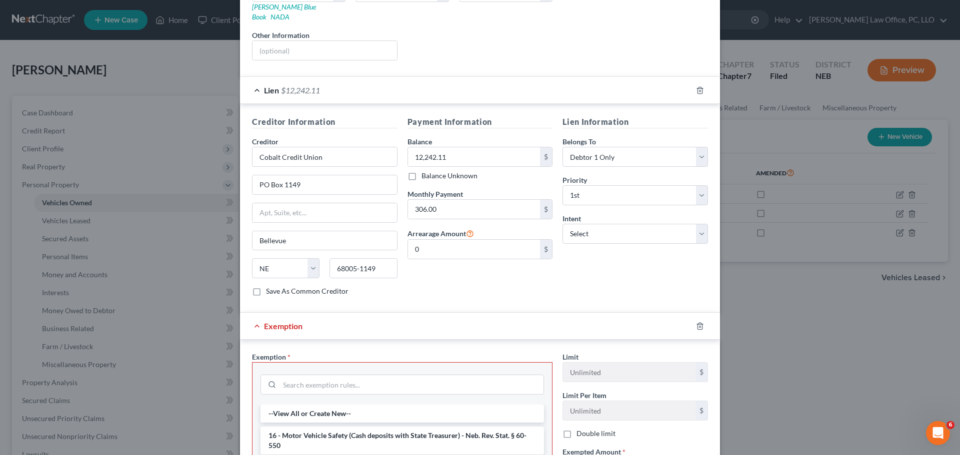
scroll to position [0, 0]
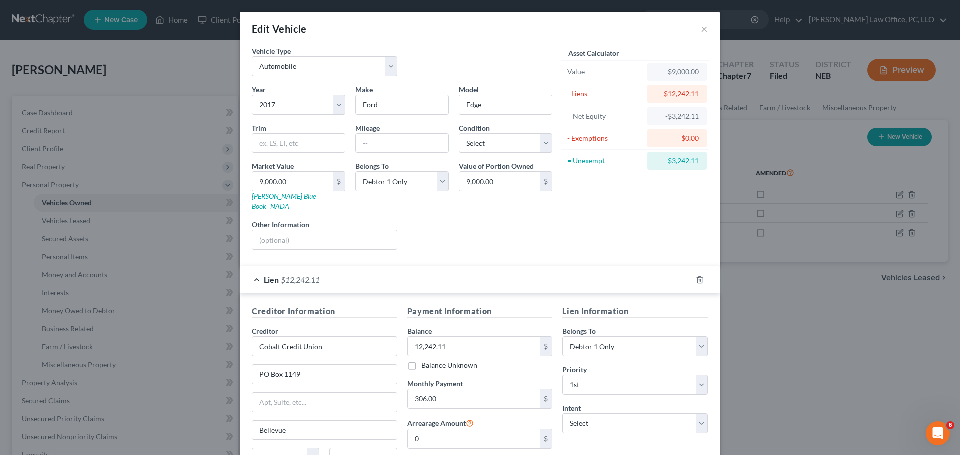
click at [255, 267] on div "Lien $12,242.11" at bounding box center [466, 279] width 452 height 26
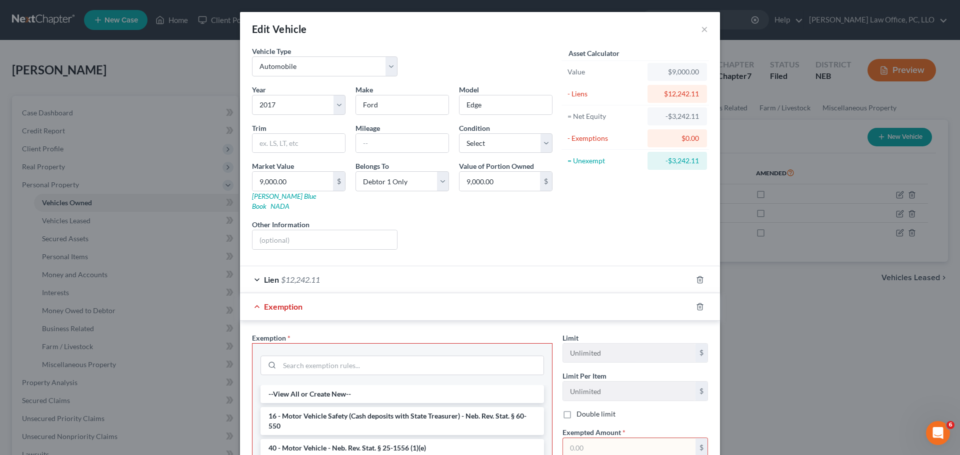
click at [250, 294] on div "Exemption" at bounding box center [466, 306] width 452 height 26
click at [251, 294] on div "Exemption" at bounding box center [466, 306] width 452 height 26
click at [296, 302] on span "Exemption" at bounding box center [283, 306] width 38 height 9
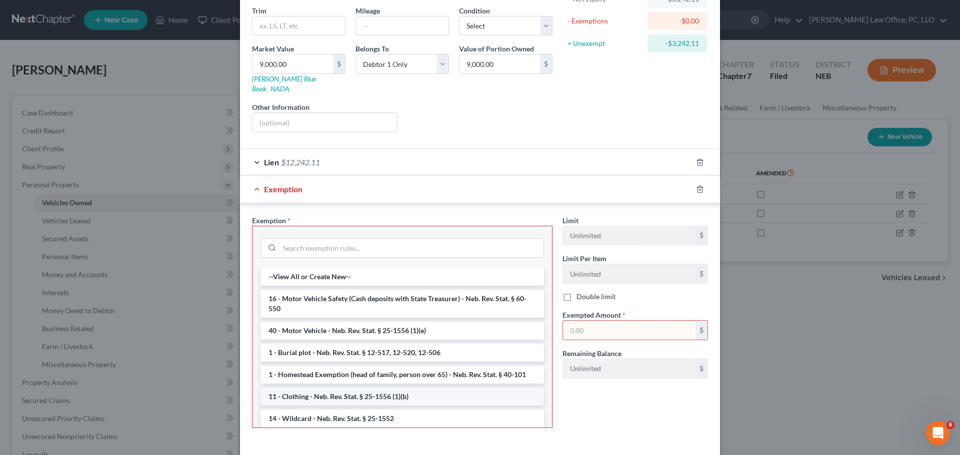
scroll to position [118, 0]
click at [337, 239] on input "search" at bounding box center [411, 247] width 264 height 19
drag, startPoint x: 436, startPoint y: 439, endPoint x: 445, endPoint y: 423, distance: 17.9
click at [436, 434] on div "Vehicle Type Select Automobile Truck Trailer Watercraft Aircraft Motor Home Atv…" at bounding box center [480, 191] width 480 height 526
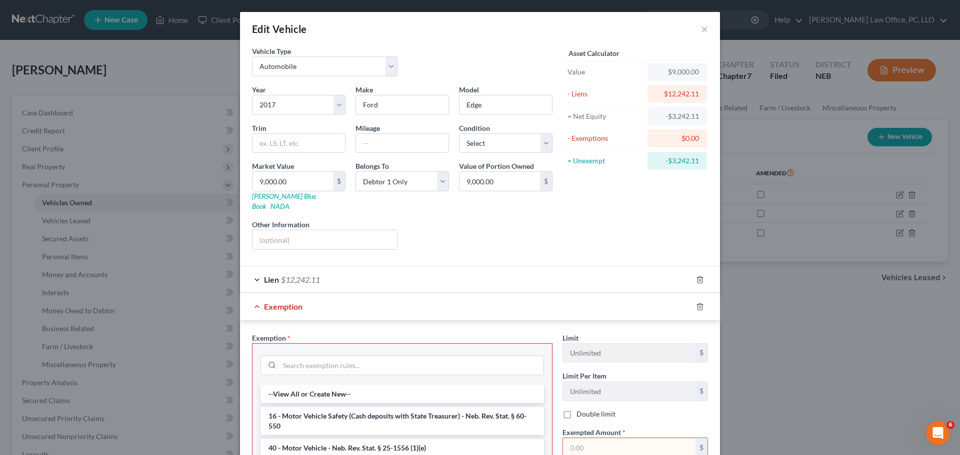
click at [457, 221] on div "Liens Select" at bounding box center [479, 234] width 155 height 30
click at [698, 303] on icon "button" at bounding box center [700, 307] width 8 height 8
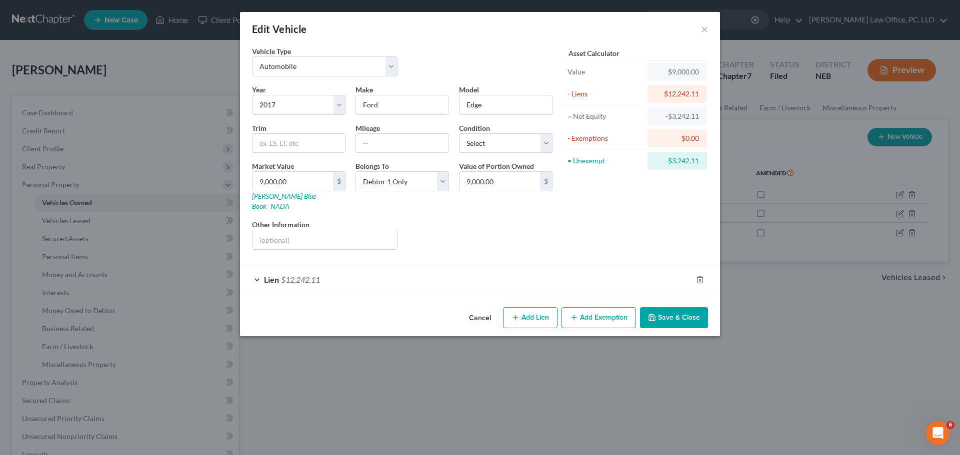
click at [579, 311] on button "Add Exemption" at bounding box center [598, 317] width 74 height 21
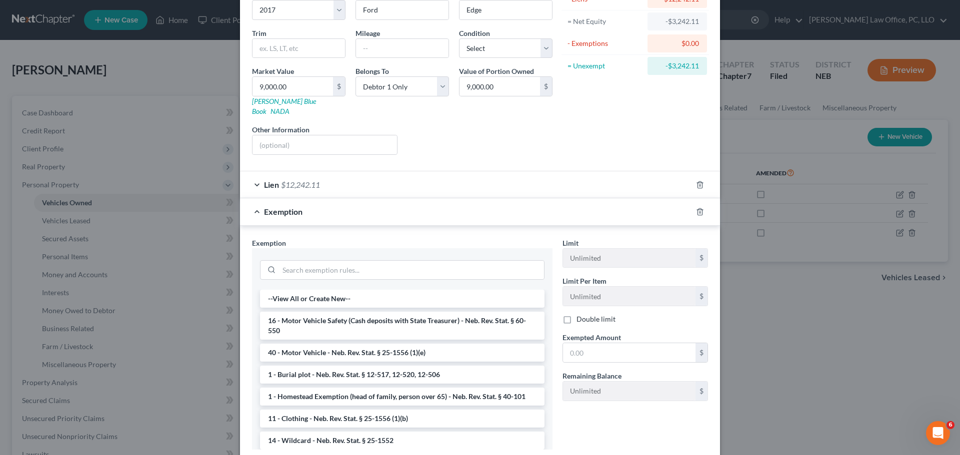
scroll to position [151, 0]
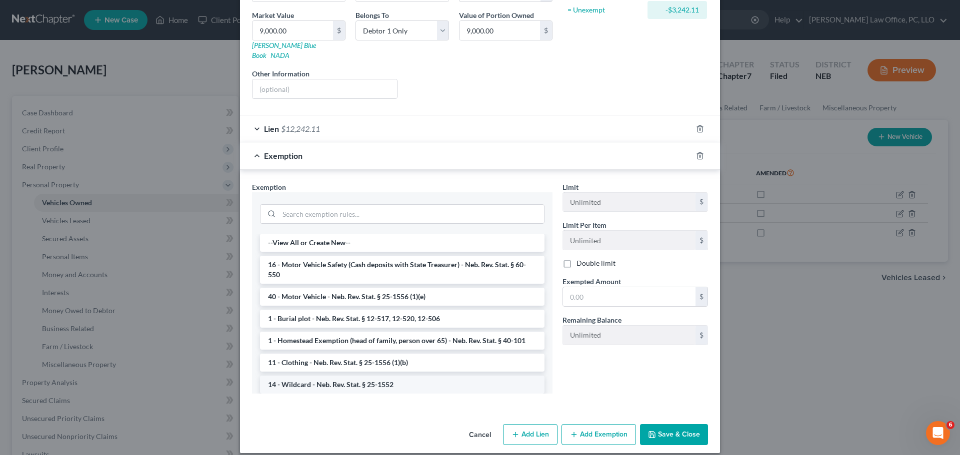
click at [367, 377] on li "14 - Wildcard - Neb. Rev. Stat. § 25-1552" at bounding box center [402, 385] width 284 height 18
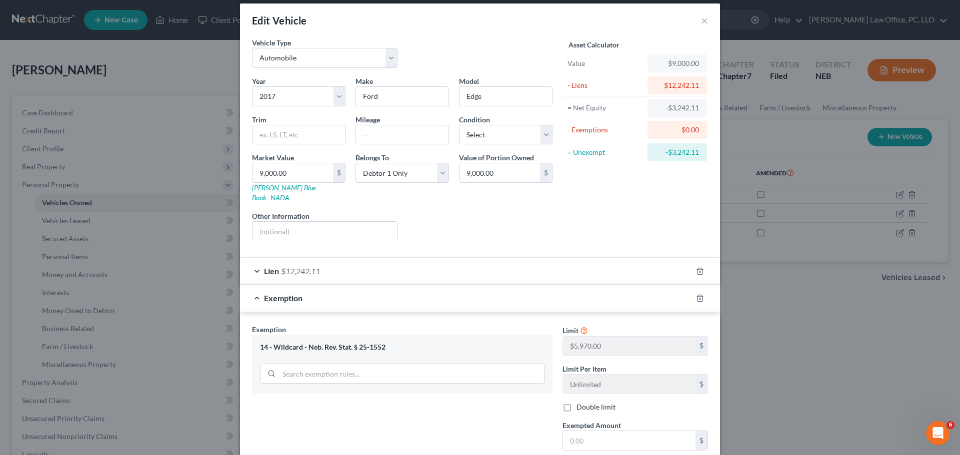
scroll to position [103, 0]
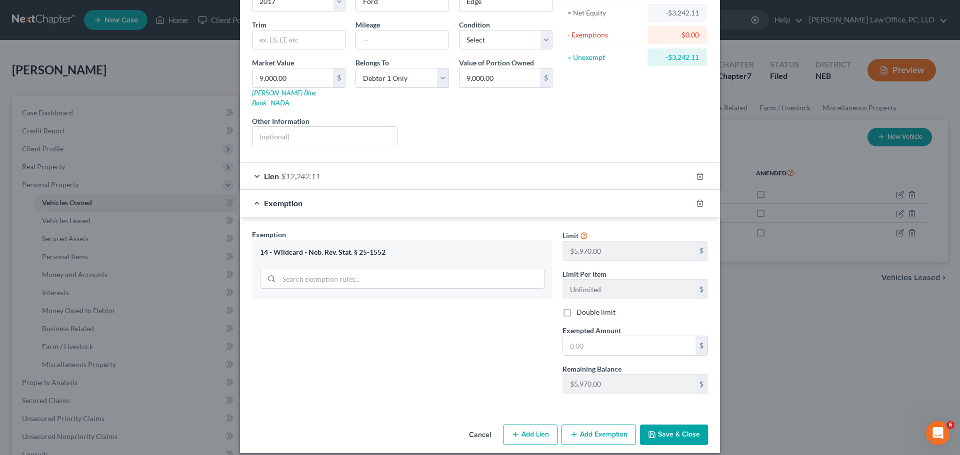
click at [667, 425] on button "Save & Close" at bounding box center [674, 435] width 68 height 21
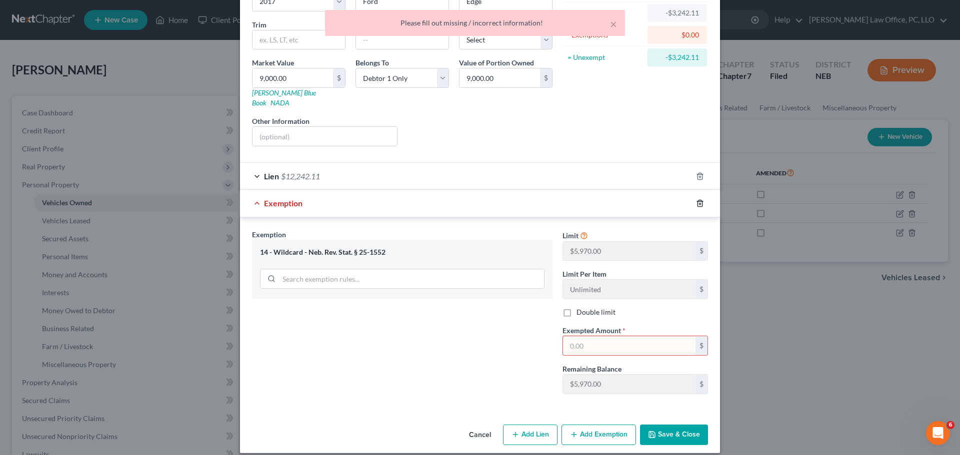
click at [696, 199] on icon "button" at bounding box center [700, 203] width 8 height 8
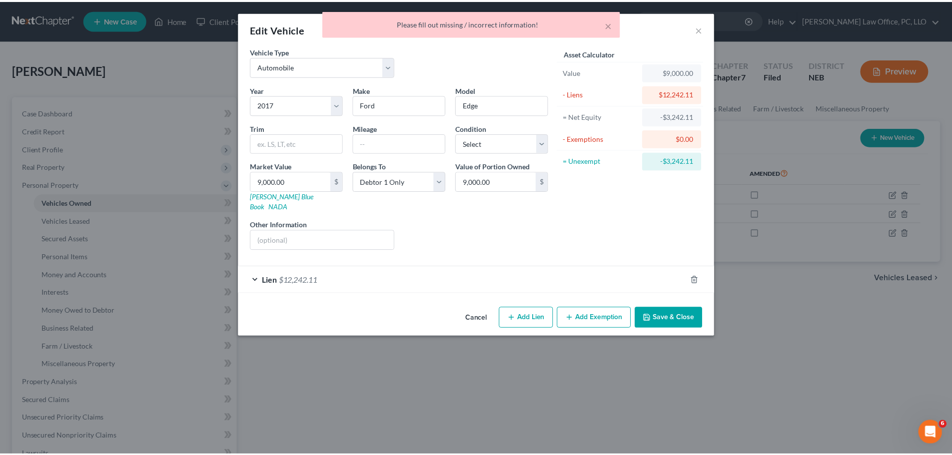
scroll to position [0, 0]
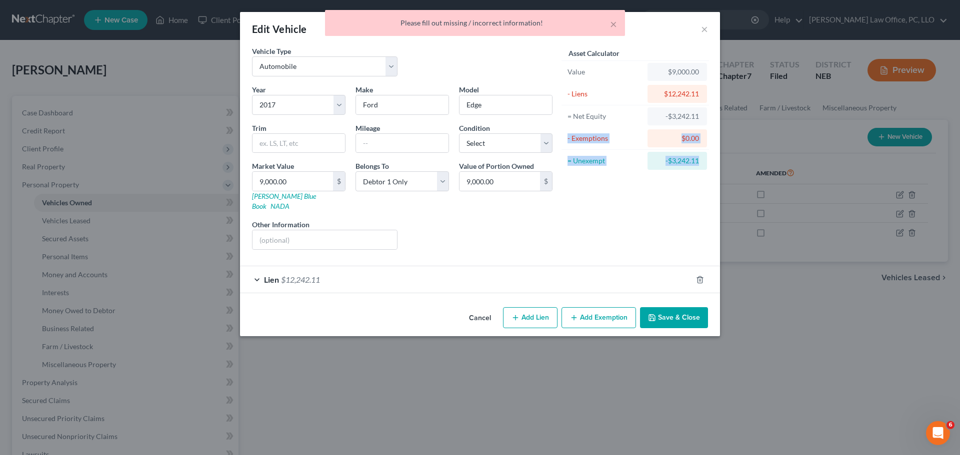
drag, startPoint x: 959, startPoint y: 181, endPoint x: 957, endPoint y: 113, distance: 68.0
click at [957, 113] on div "Edit Vehicle × Vehicle Type Select Automobile Truck Trailer Watercraft Aircraft…" at bounding box center [480, 227] width 960 height 455
click at [414, 430] on div "Edit Vehicle × Vehicle Type Select Automobile Truck Trailer Watercraft Aircraft…" at bounding box center [480, 227] width 960 height 455
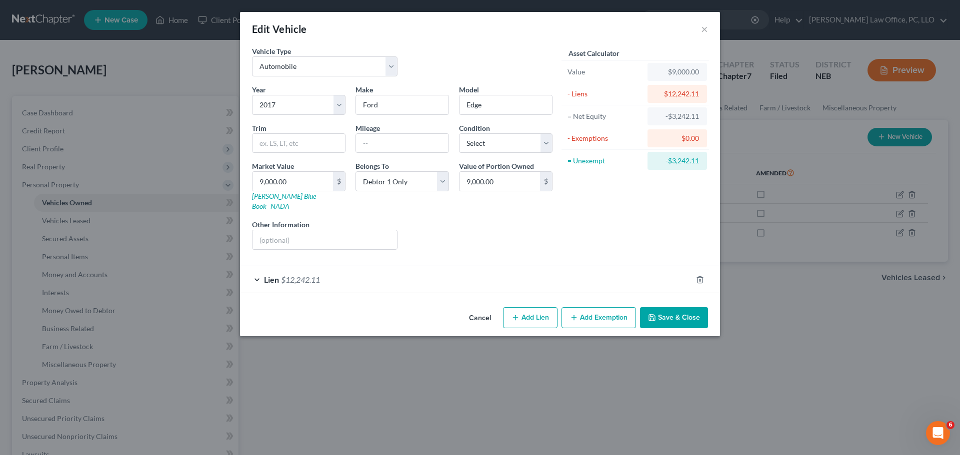
click at [662, 307] on button "Save & Close" at bounding box center [674, 317] width 68 height 21
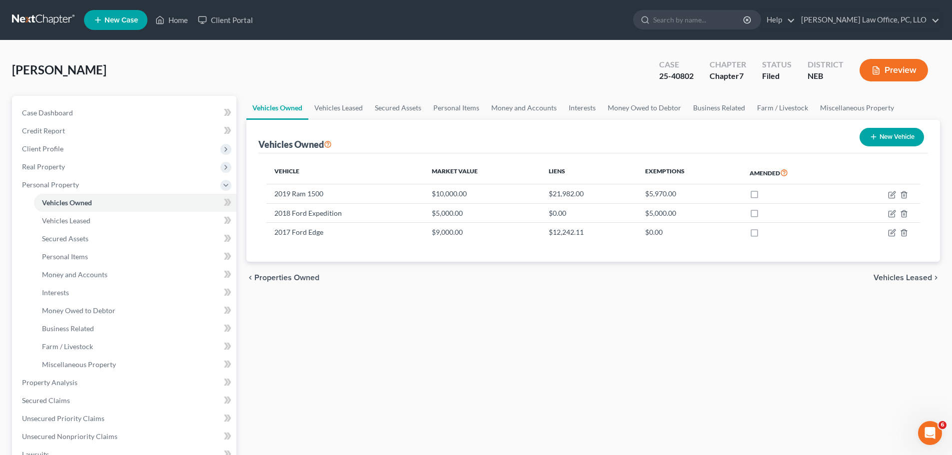
click at [274, 275] on span "Properties Owned" at bounding box center [286, 278] width 65 height 8
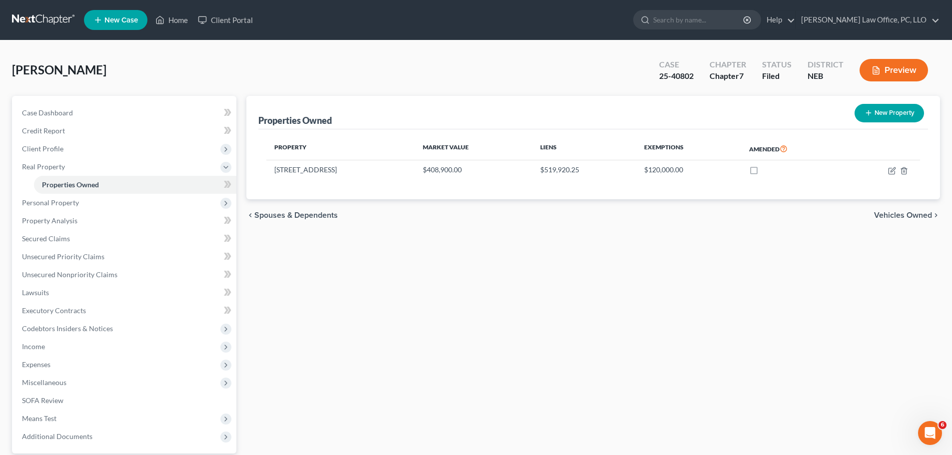
click at [912, 215] on span "Vehicles Owned" at bounding box center [903, 215] width 58 height 8
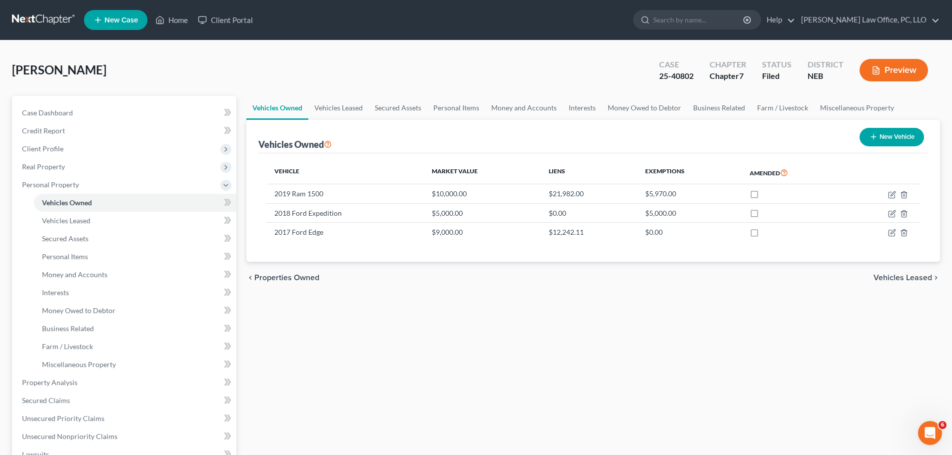
click at [892, 276] on span "Vehicles Leased" at bounding box center [903, 278] width 58 height 8
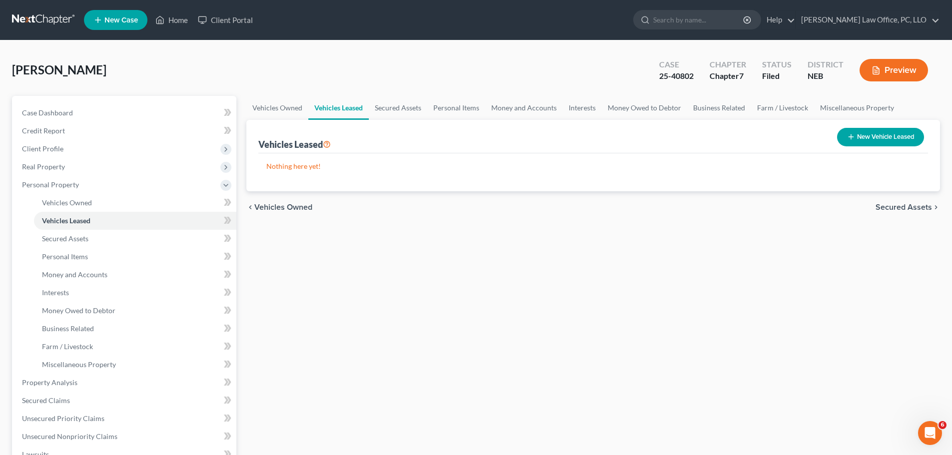
click at [895, 203] on span "Secured Assets" at bounding box center [904, 207] width 56 height 8
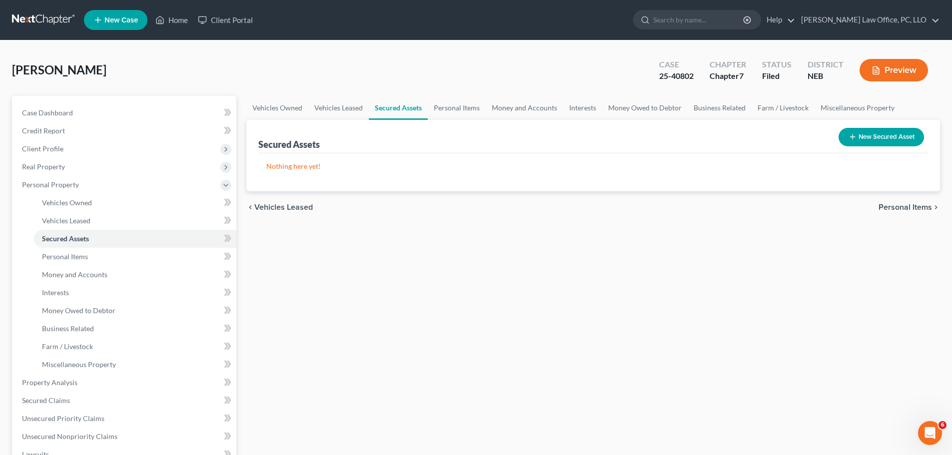
click at [908, 204] on span "Personal Items" at bounding box center [905, 207] width 53 height 8
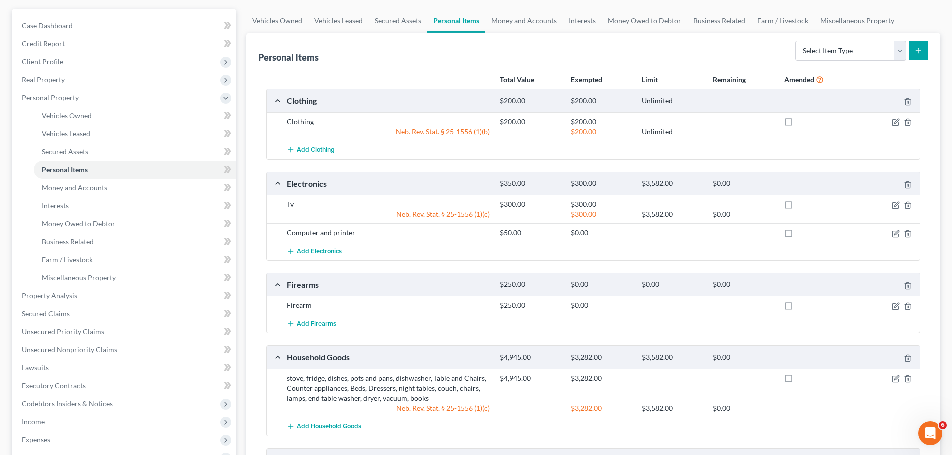
scroll to position [307, 0]
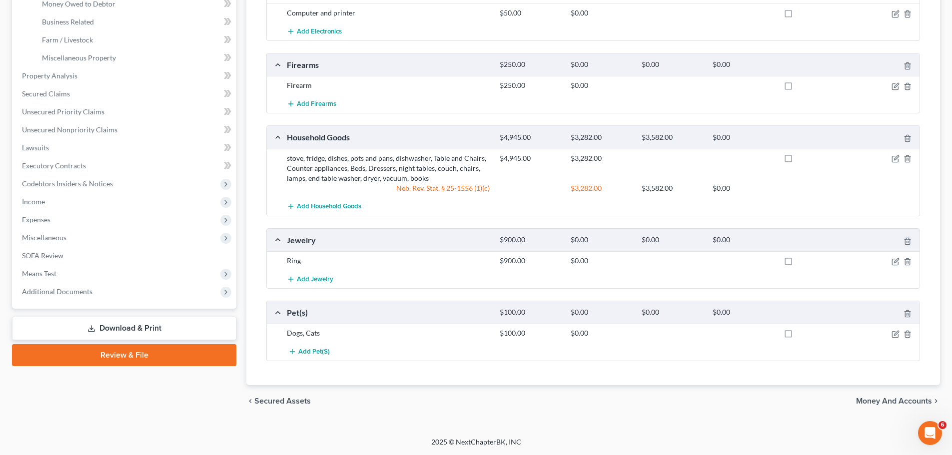
drag, startPoint x: 947, startPoint y: 181, endPoint x: 677, endPoint y: 411, distance: 354.3
click at [677, 411] on div "chevron_left Secured Assets Money and Accounts chevron_right" at bounding box center [593, 401] width 694 height 32
click at [881, 401] on span "Money and Accounts" at bounding box center [894, 401] width 76 height 8
